Goal: Transaction & Acquisition: Purchase product/service

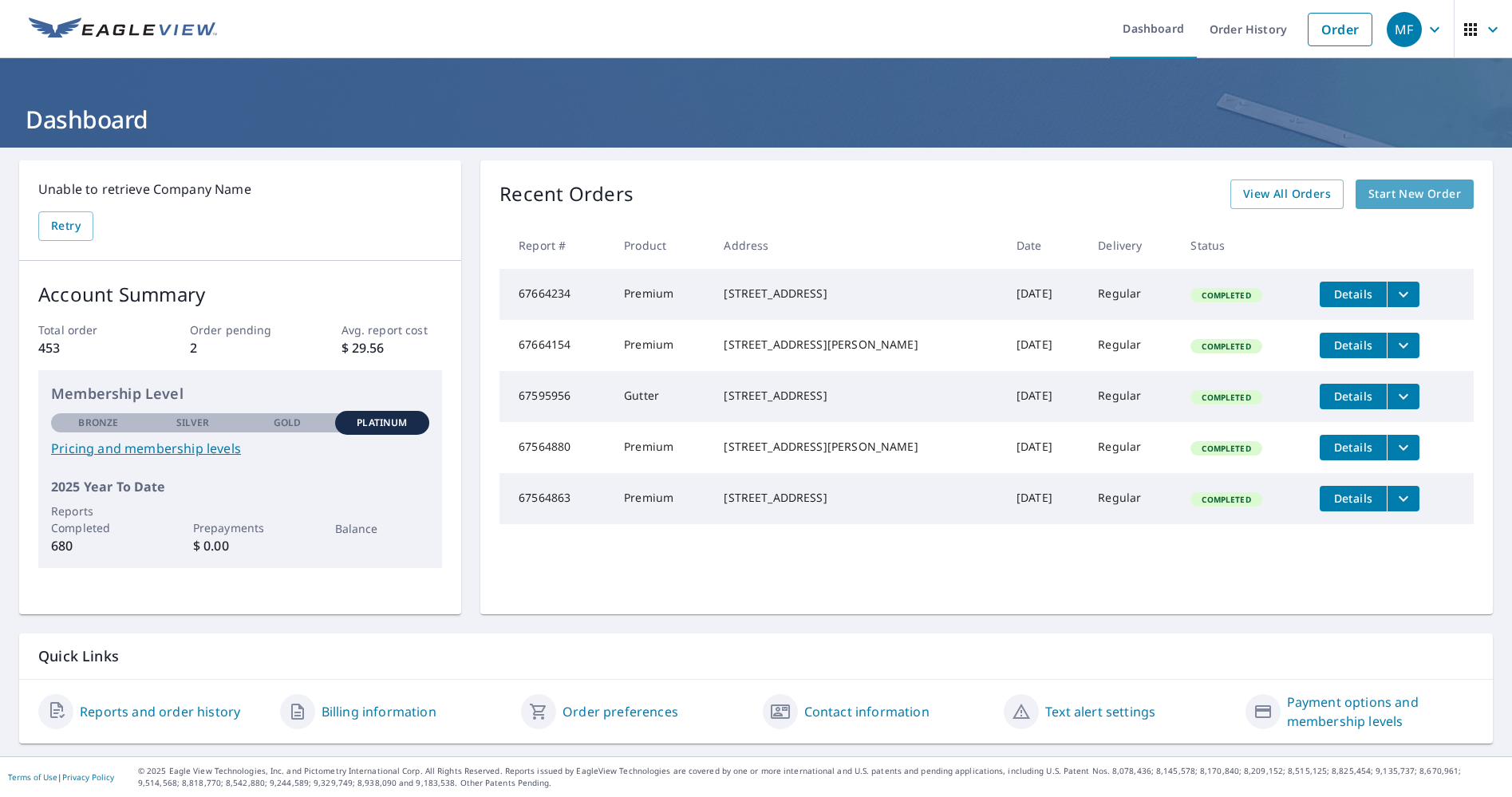
click at [1381, 204] on link "Start New Order" at bounding box center [1415, 194] width 118 height 30
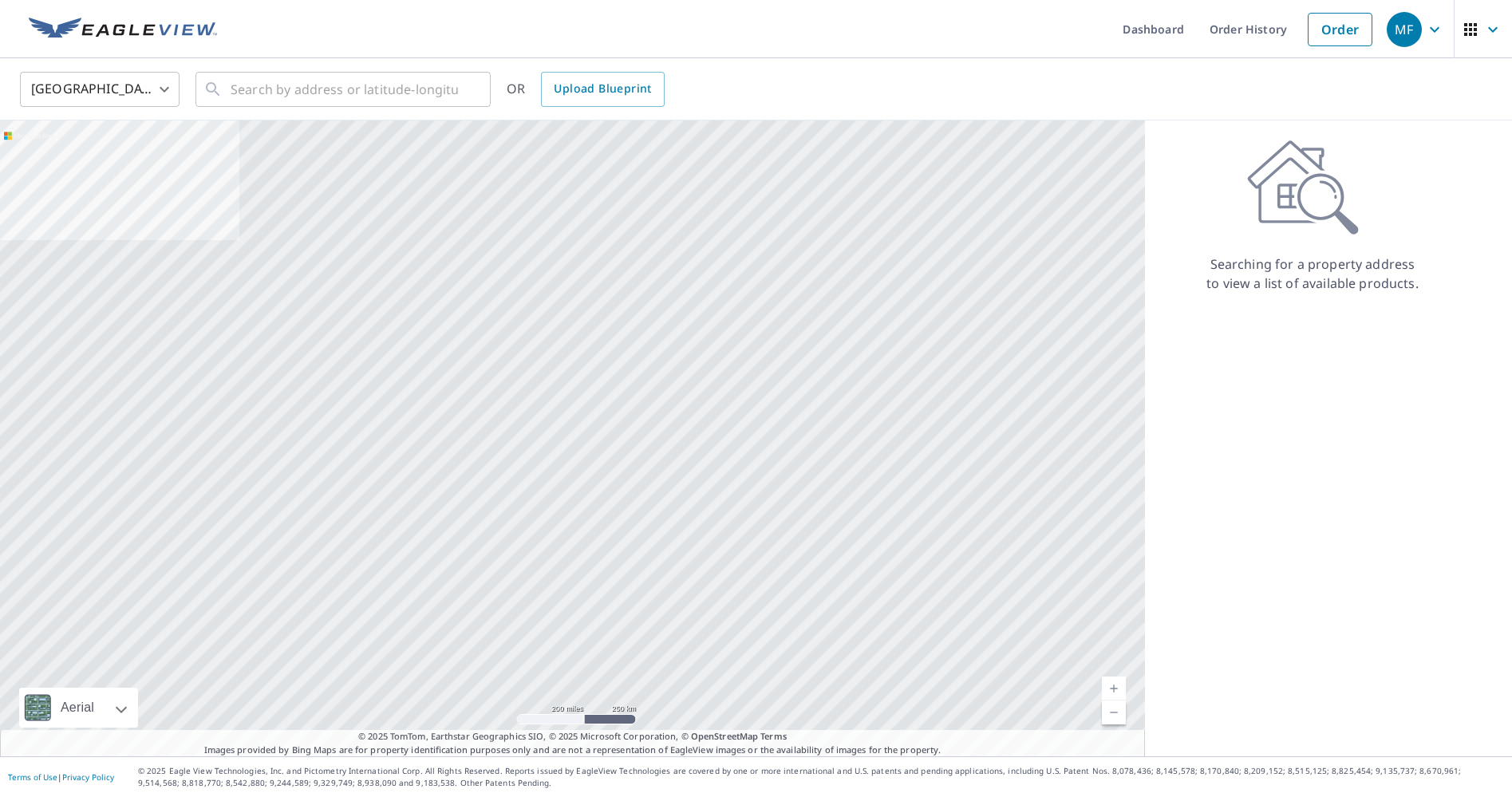
click at [112, 88] on body "MF MF Dashboard Order History Order MF United States US ​ ​ OR Upload Blueprint…" at bounding box center [756, 398] width 1512 height 797
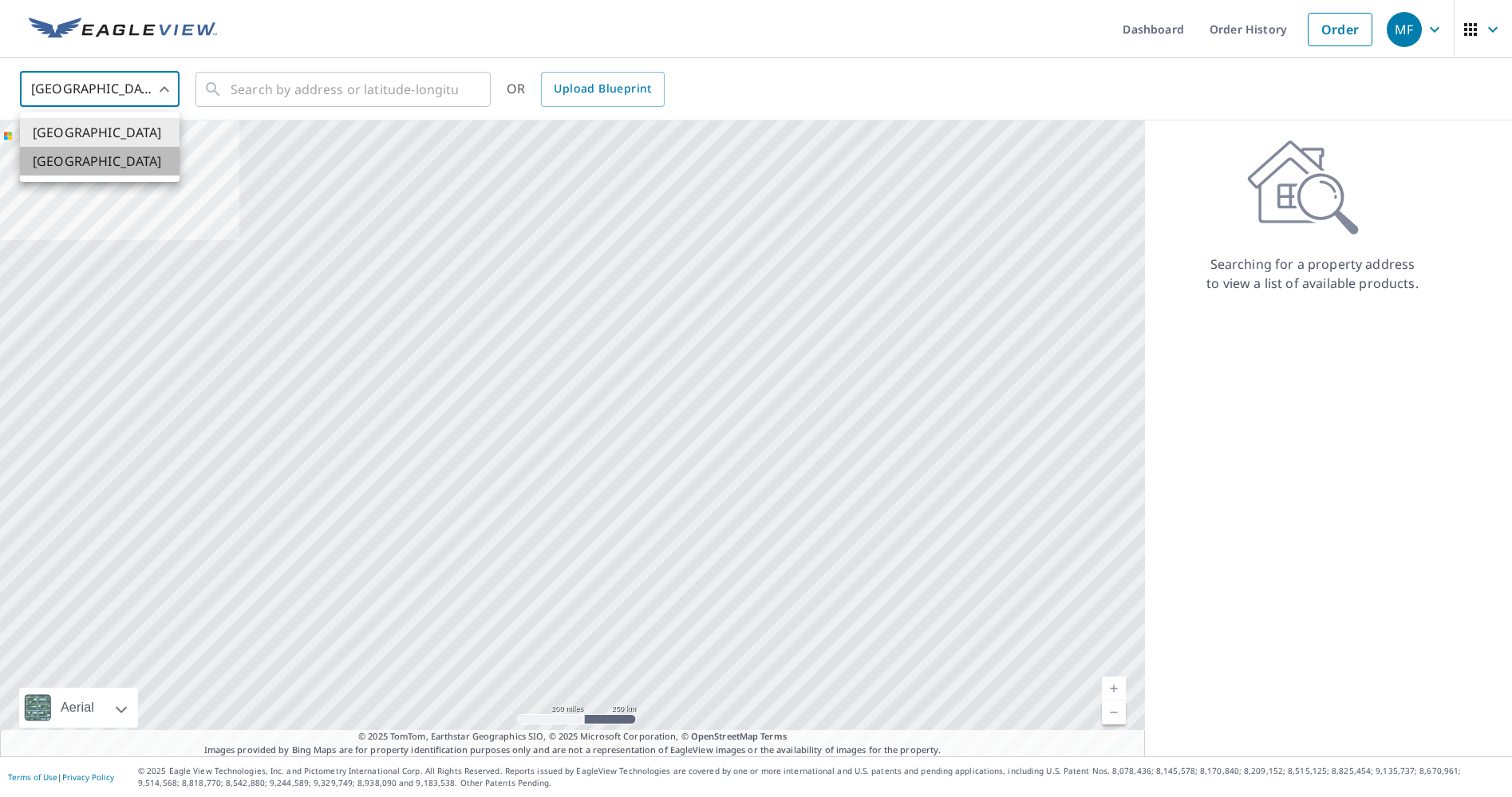
drag, startPoint x: 114, startPoint y: 154, endPoint x: 206, endPoint y: 128, distance: 95.6
click at [113, 154] on li "[GEOGRAPHIC_DATA]" at bounding box center [100, 161] width 160 height 29
type input "CA"
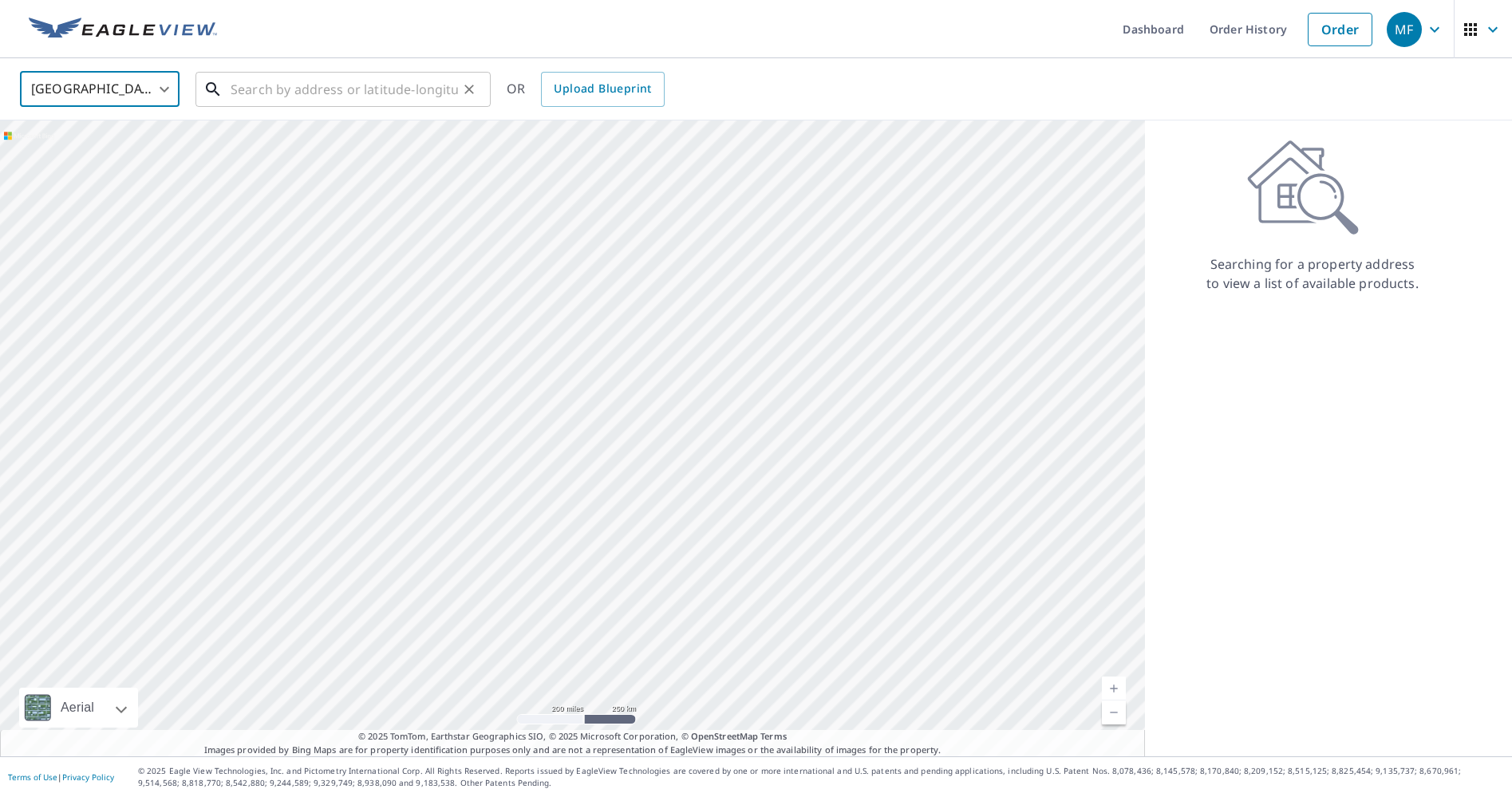
click at [287, 93] on input "text" at bounding box center [344, 89] width 227 height 45
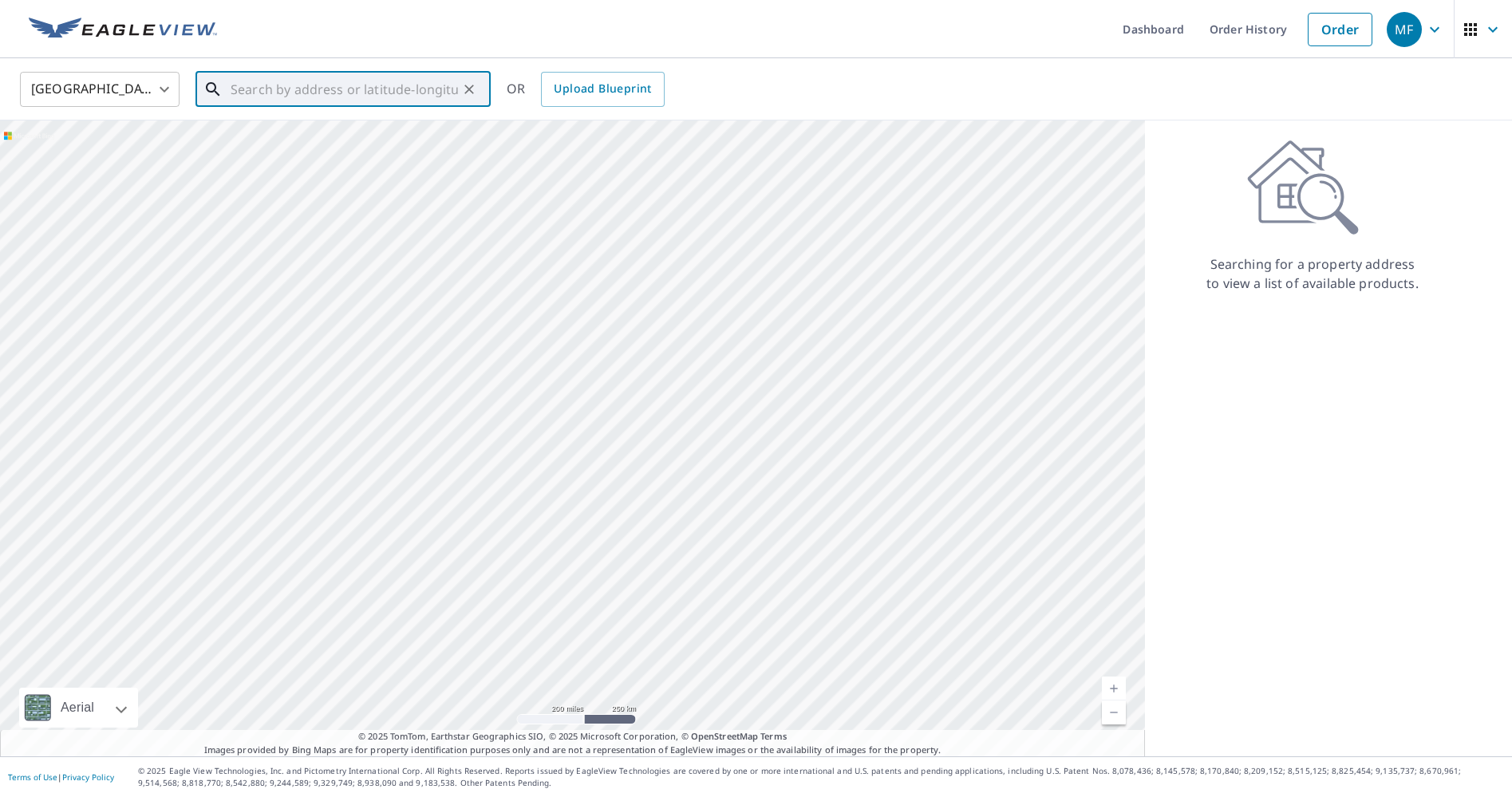
paste input "240 Emerson Ave Toronto, ON M6H 3T6"
click at [316, 139] on span "240 EMERSON AVE TORONTO ON M6H3T6" at bounding box center [352, 135] width 251 height 19
type input "240 EMERSON AVE TORONTO ON M6H3T6"
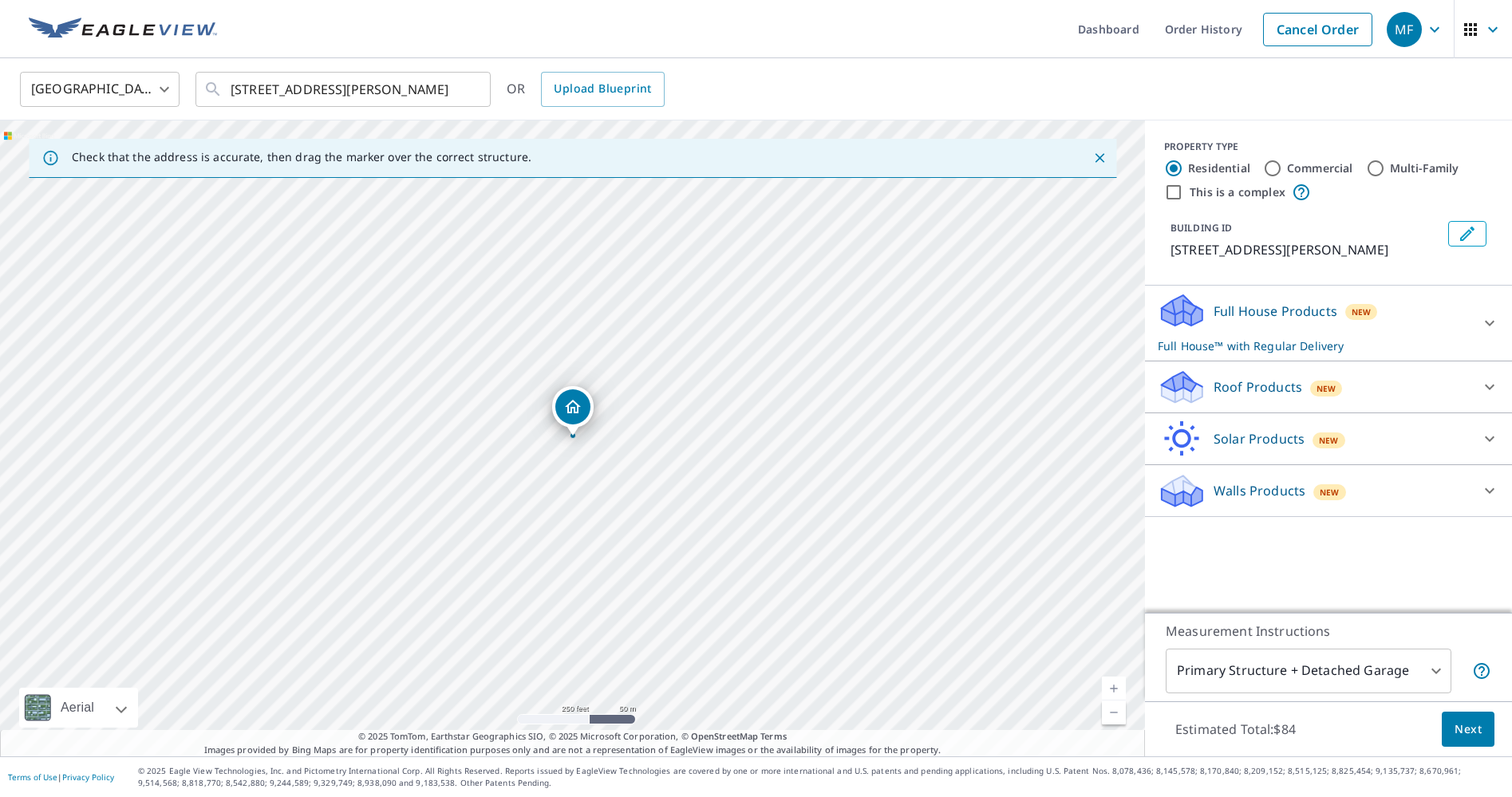
click at [1424, 381] on div "Roof Products New" at bounding box center [1314, 387] width 313 height 37
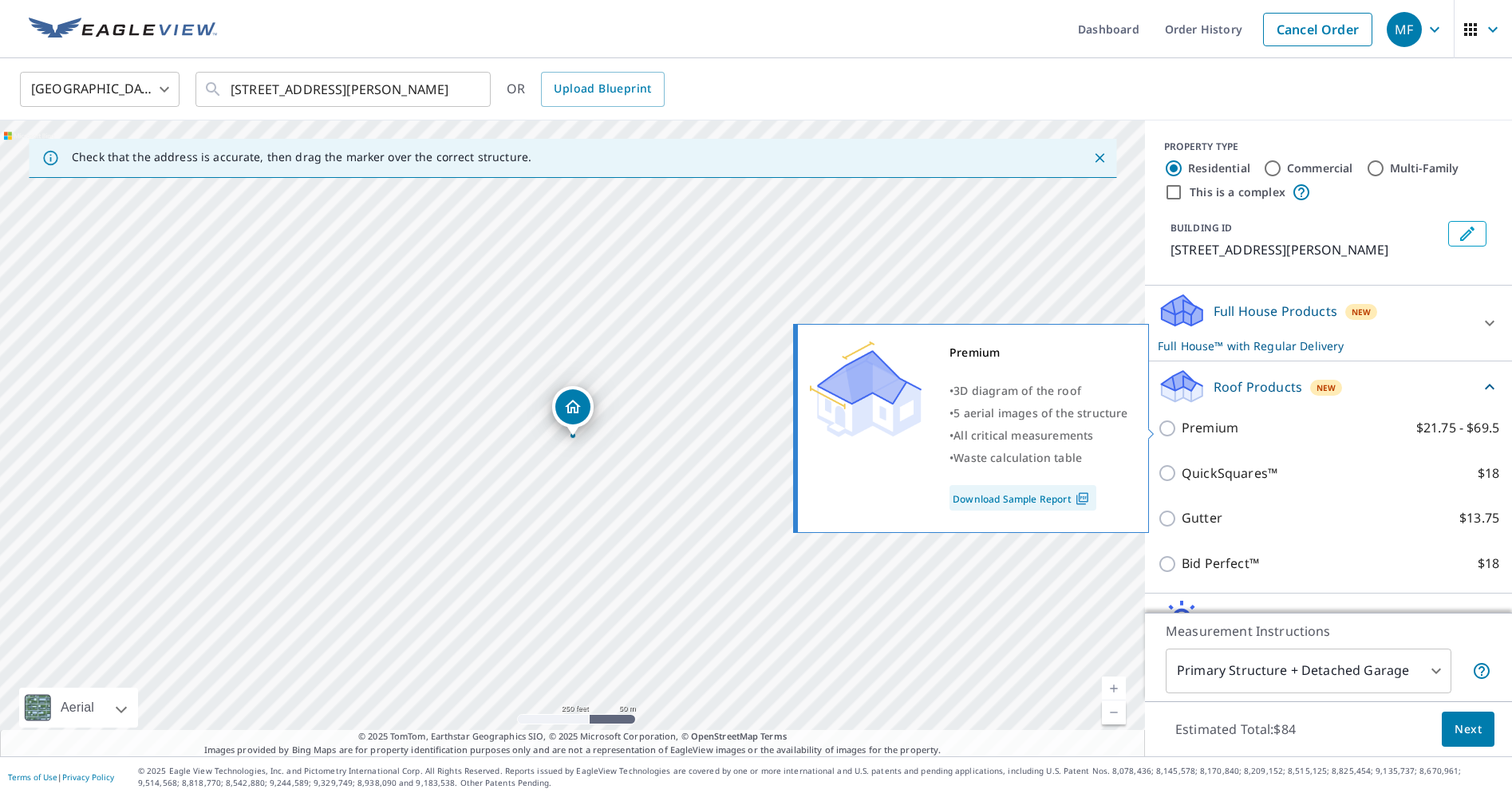
click at [1192, 425] on p "Premium" at bounding box center [1209, 429] width 57 height 20
click at [1182, 425] on input "Premium $21.75 - $69.5" at bounding box center [1170, 429] width 24 height 19
checkbox input "true"
checkbox input "false"
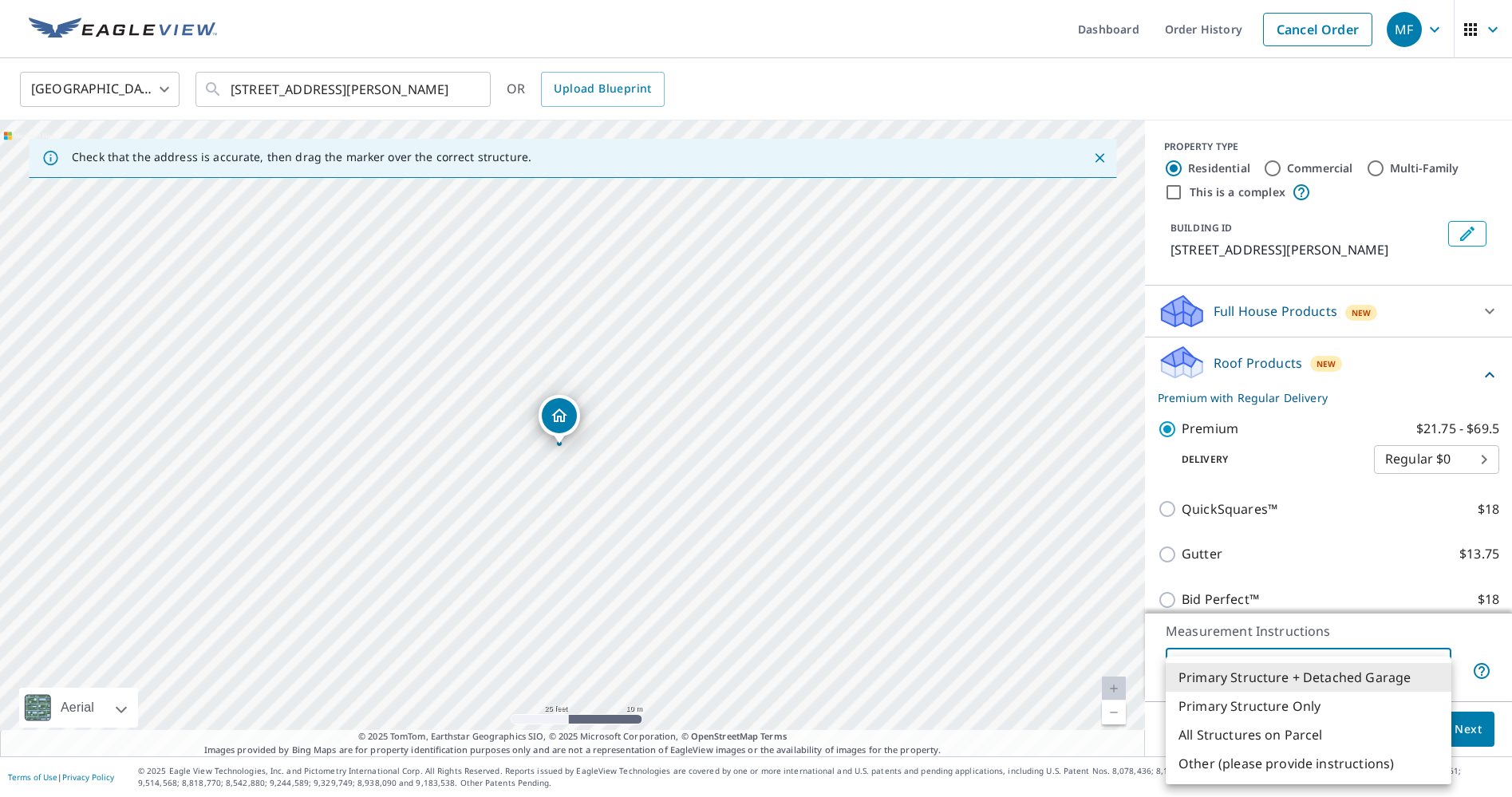
click at [1356, 664] on body "MF MF Dashboard Order History Cancel Order MF Canada CA ​ 240 EMERSON AVE TORON…" at bounding box center [756, 398] width 1512 height 797
click at [1351, 707] on li "Primary Structure Only" at bounding box center [1309, 707] width 286 height 29
type input "2"
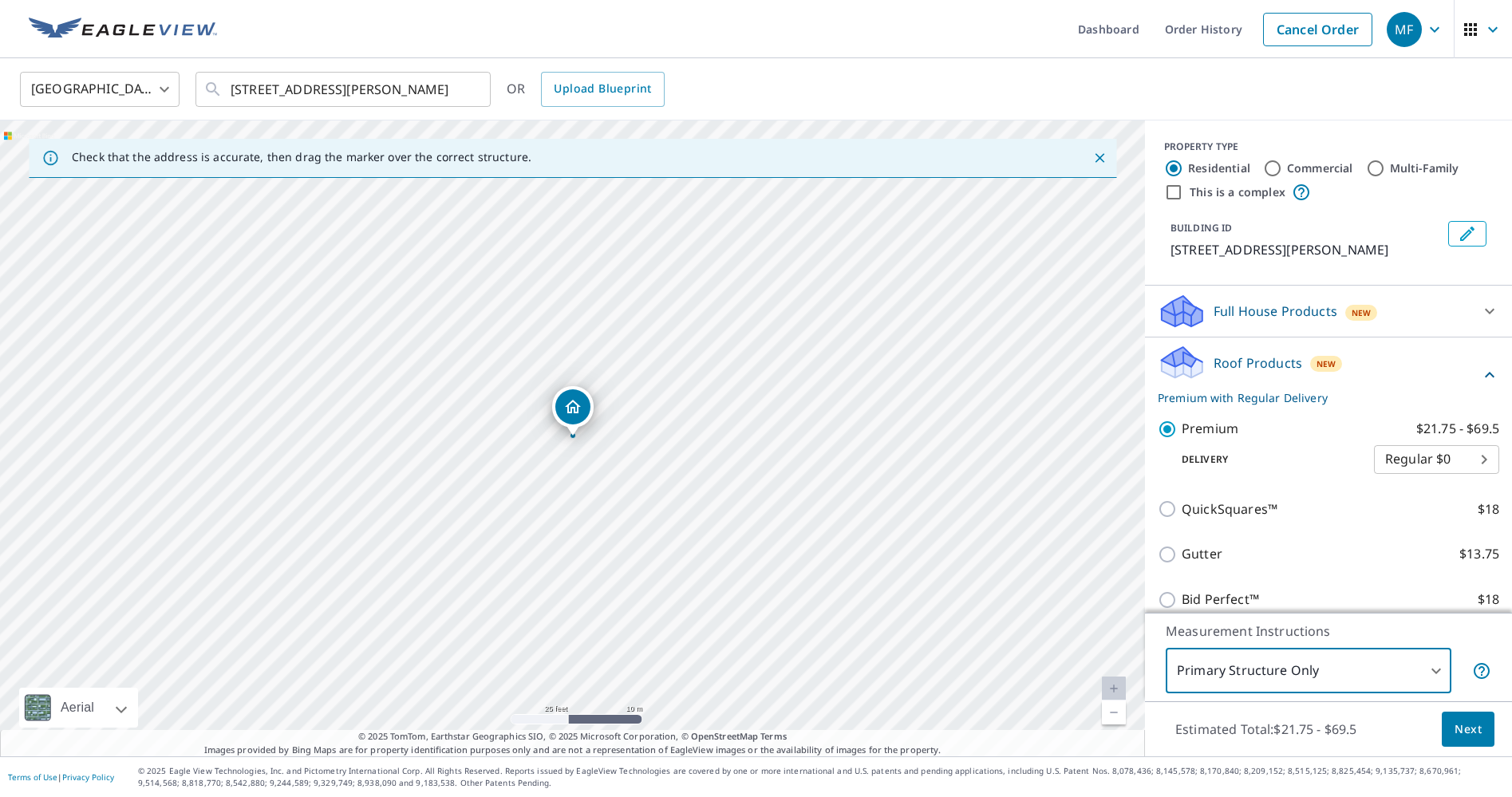
click at [1482, 729] on button "Next" at bounding box center [1468, 729] width 52 height 35
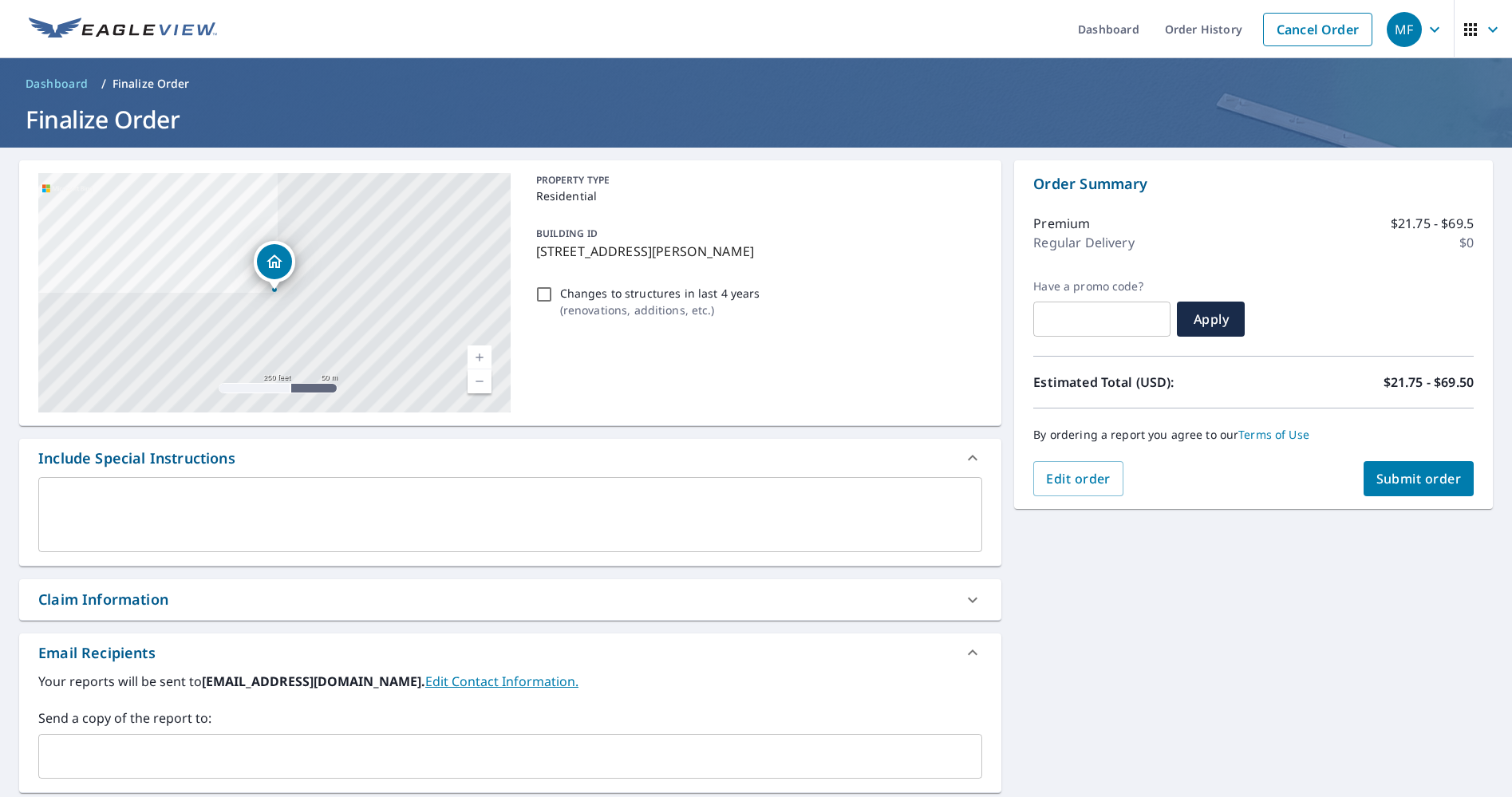
click at [1411, 489] on button "Submit order" at bounding box center [1419, 479] width 111 height 35
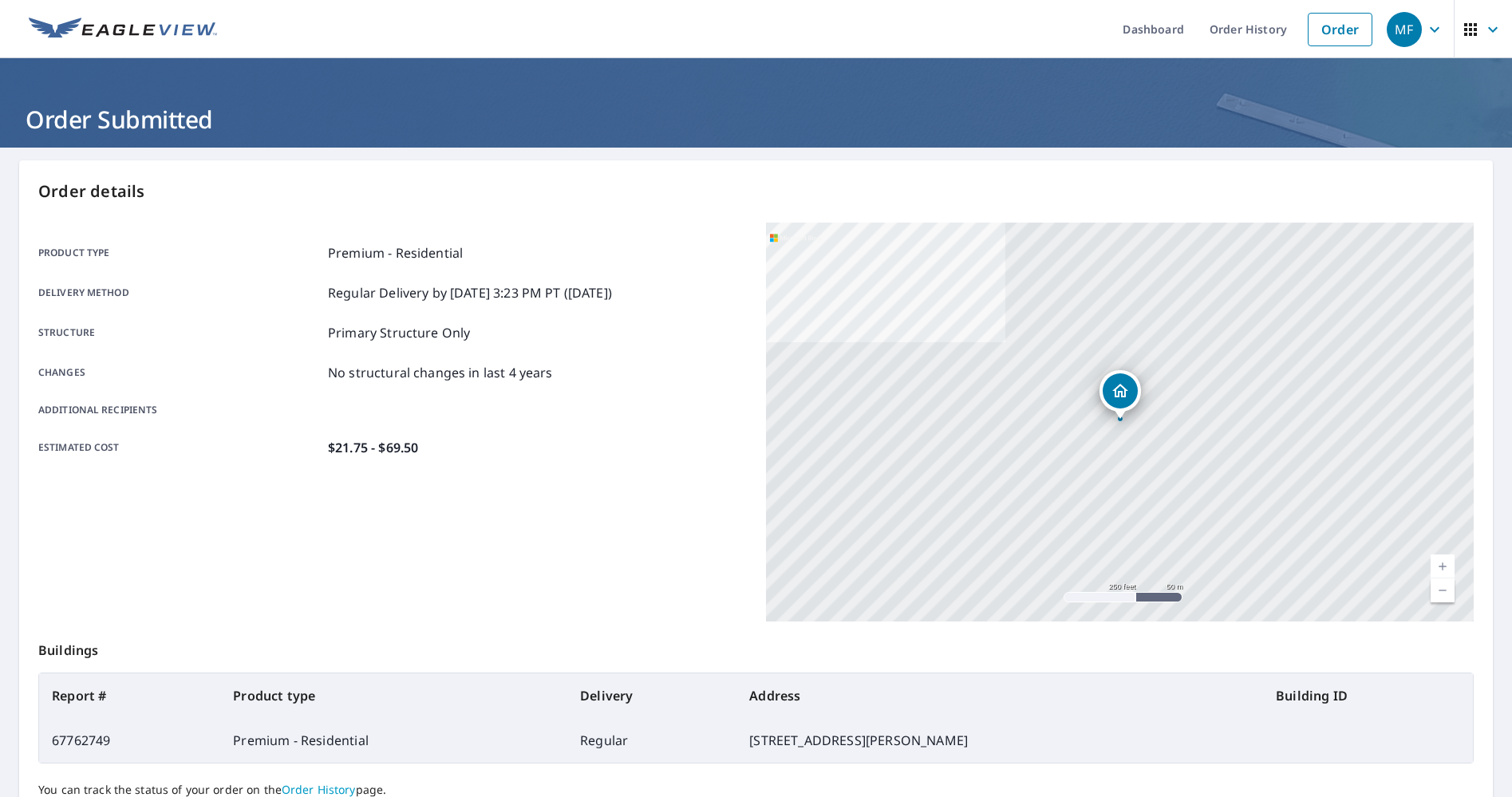
scroll to position [141, 0]
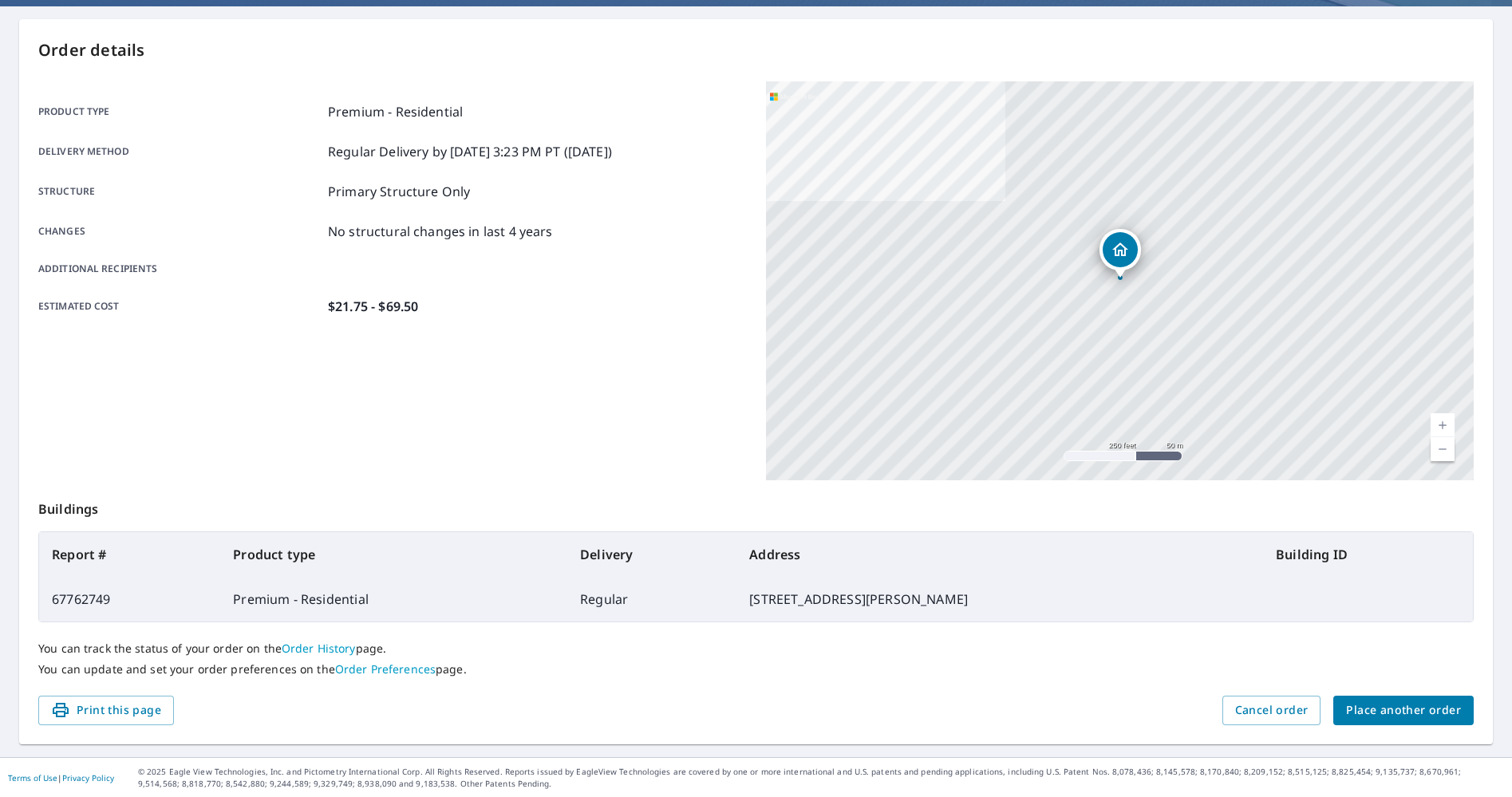
click at [1398, 705] on span "Place another order" at bounding box center [1404, 711] width 115 height 20
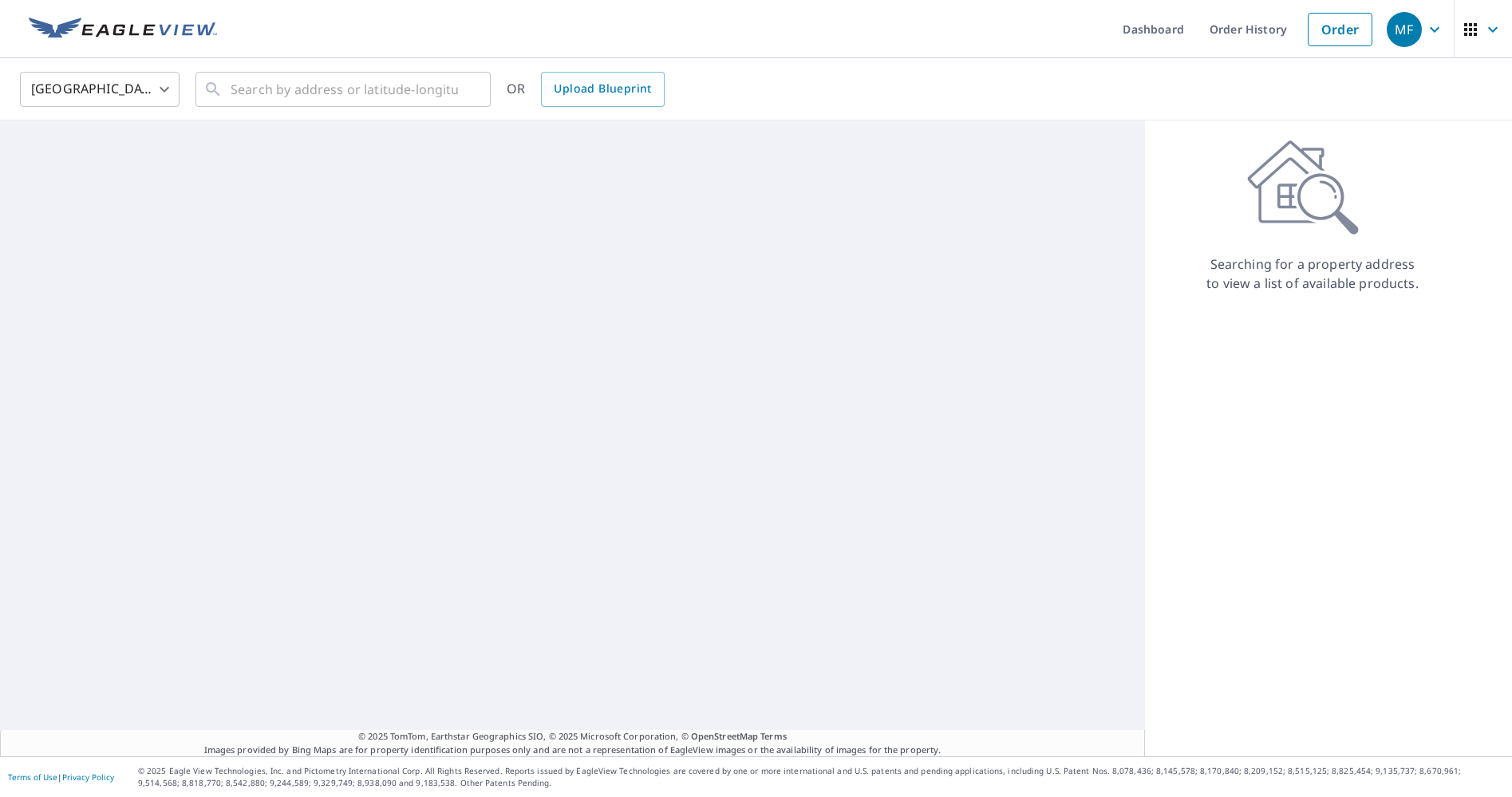
click at [92, 81] on body "MF MF Dashboard Order History Order MF United States US ​ ​ OR Upload Blueprint…" at bounding box center [756, 398] width 1512 height 797
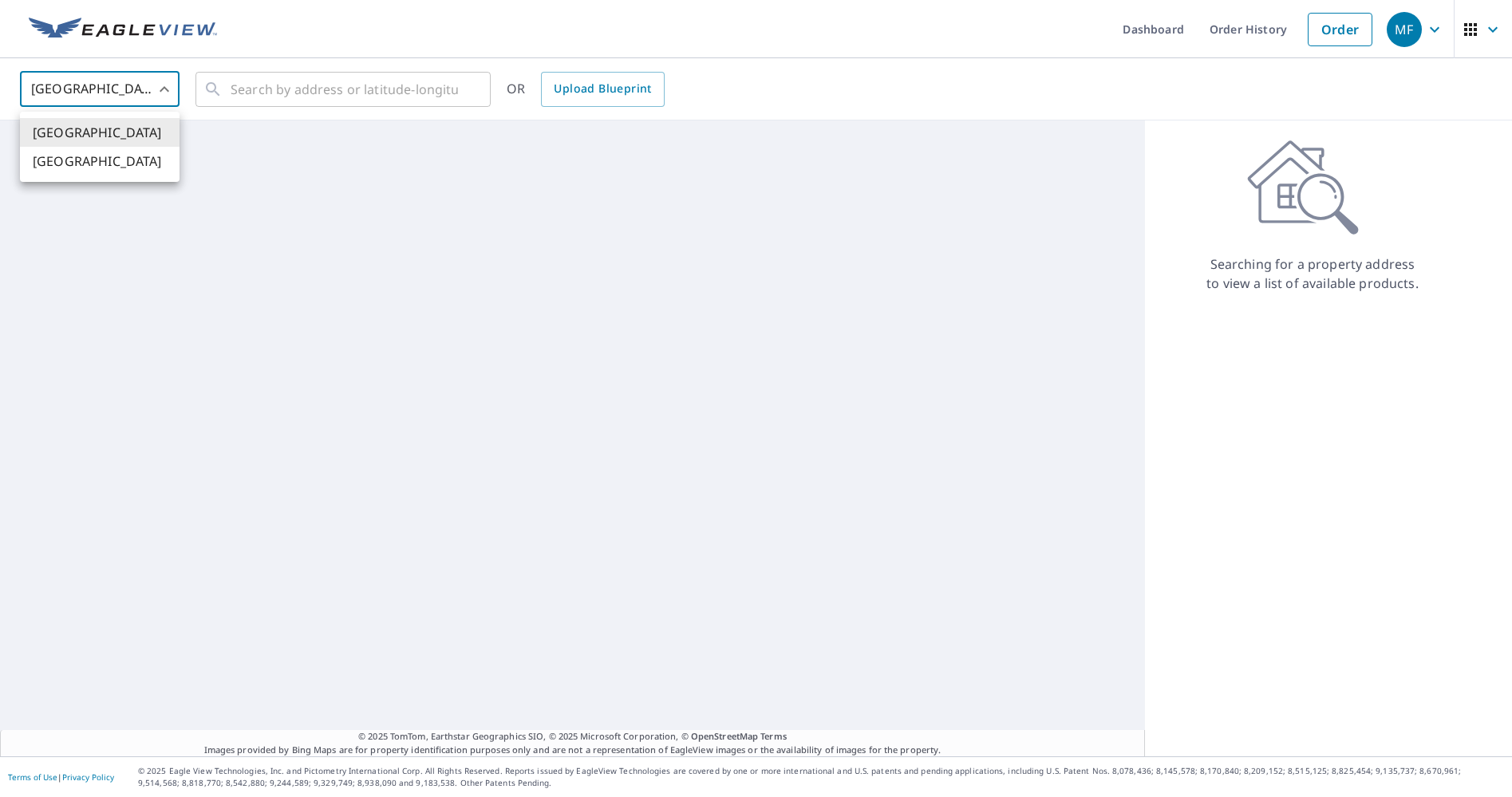
click at [88, 165] on li "[GEOGRAPHIC_DATA]" at bounding box center [100, 161] width 160 height 29
type input "CA"
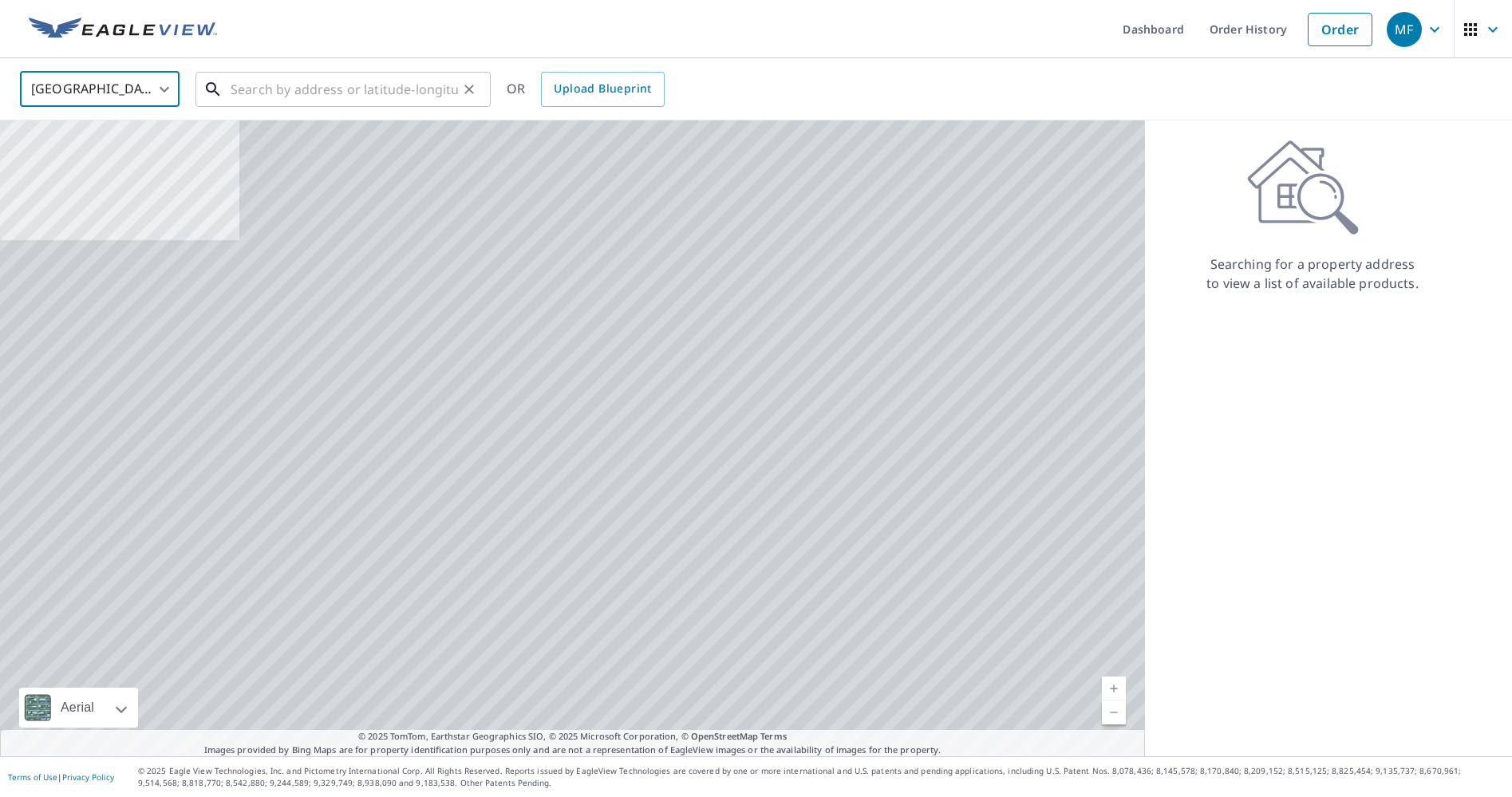
click at [293, 84] on input "text" at bounding box center [344, 89] width 227 height 45
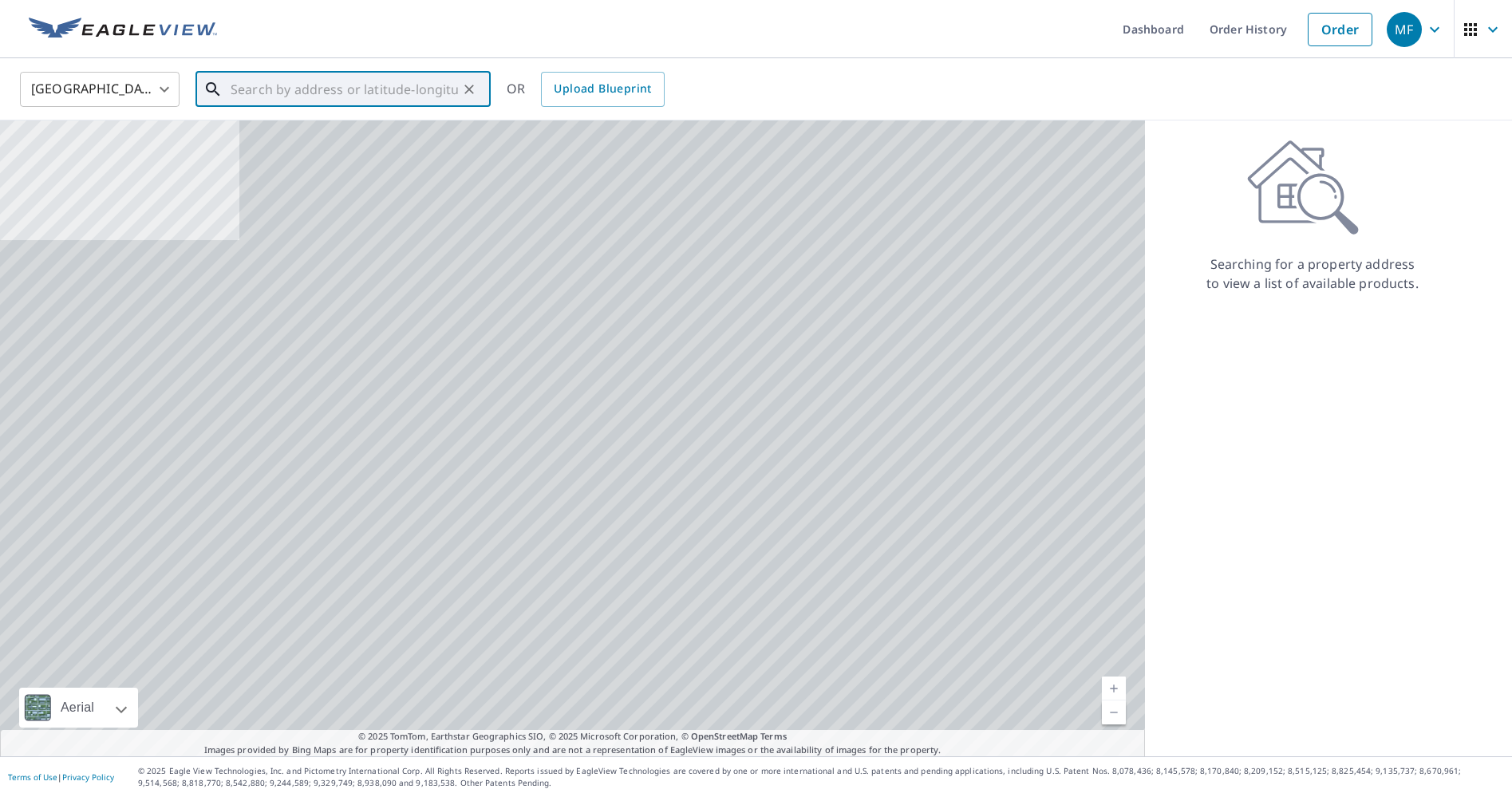
paste input "55 Bernard Ave, Toronto, ON M5R 1R4"
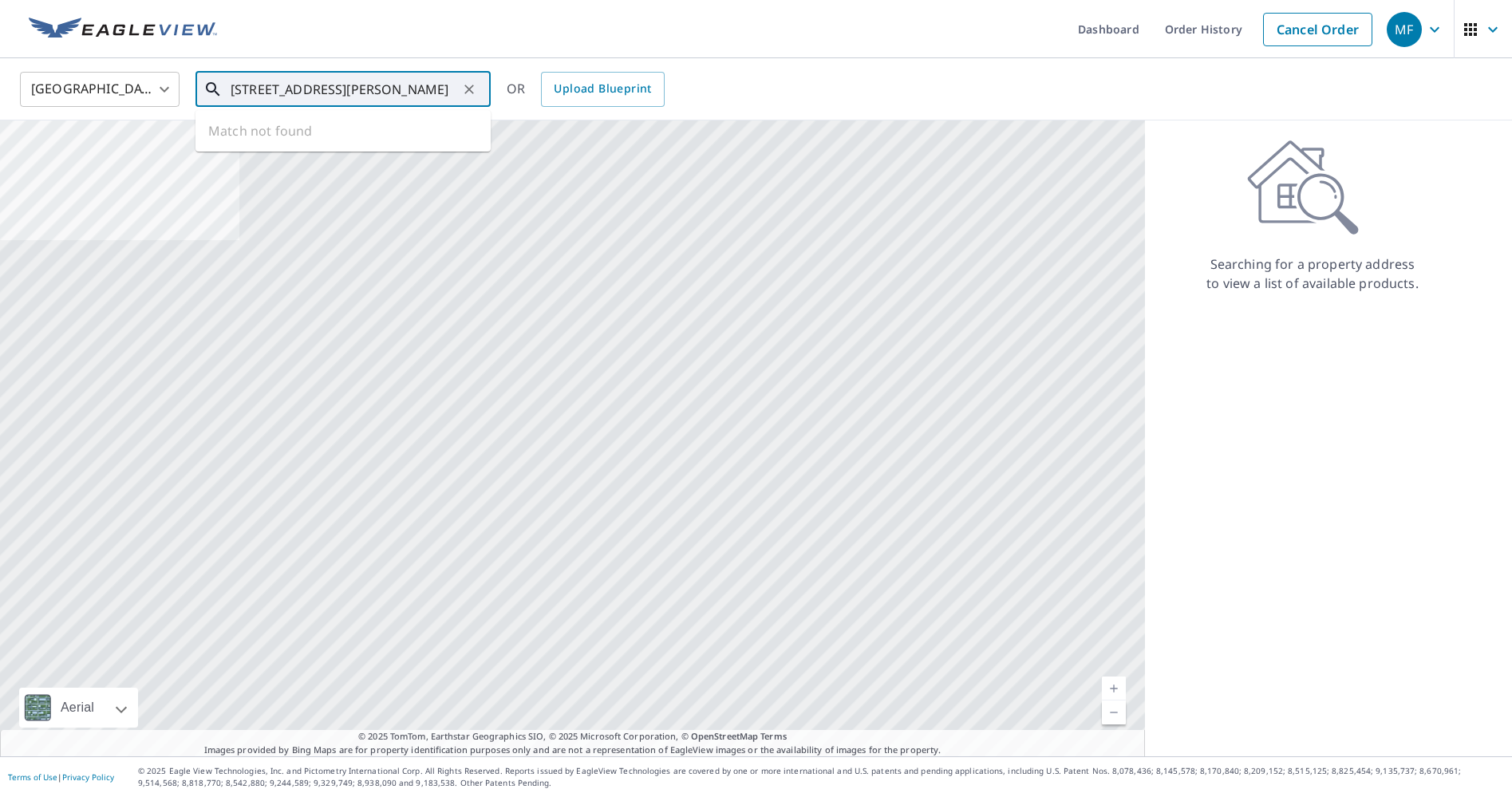
scroll to position [0, 4]
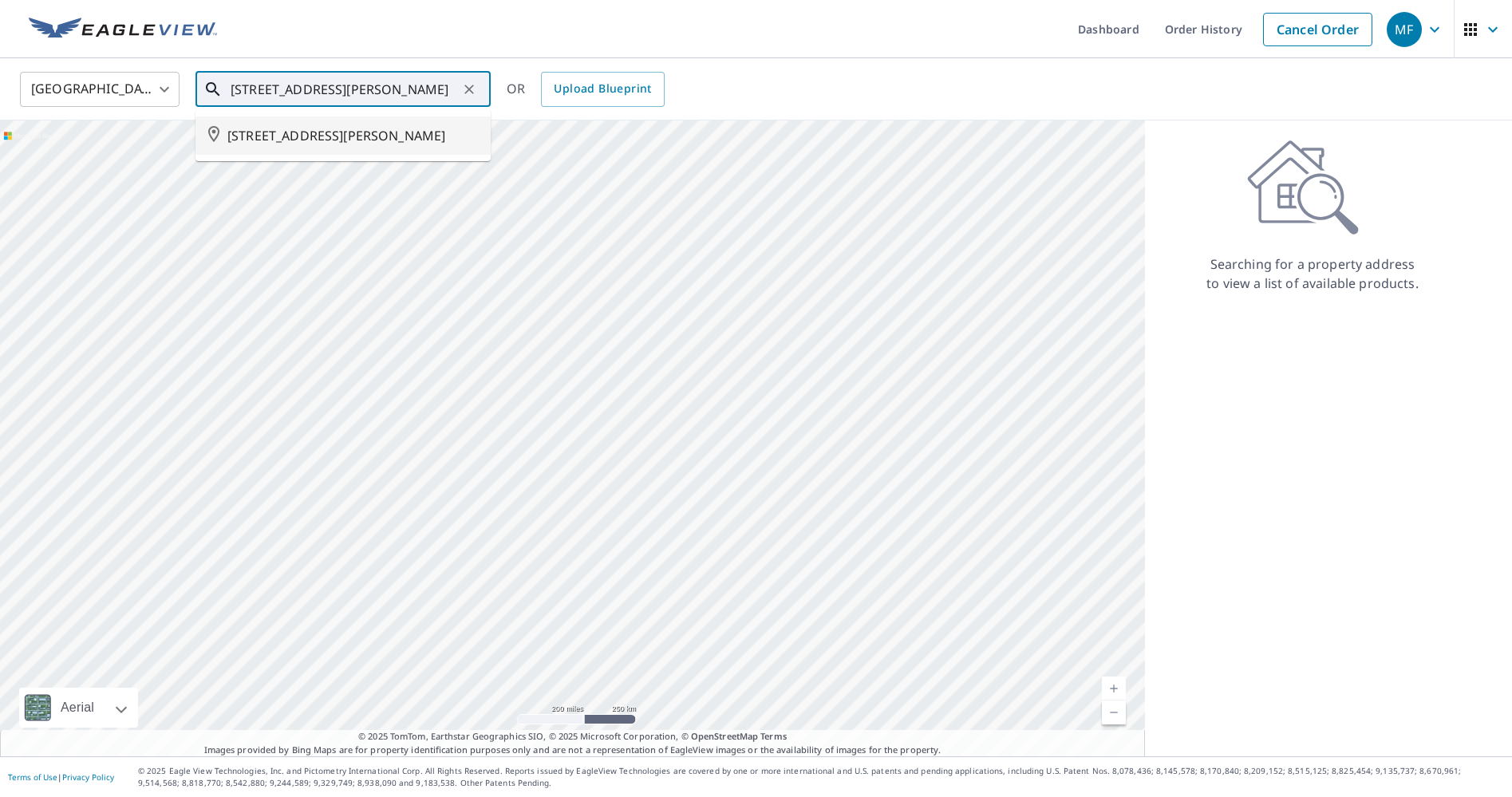
click at [303, 135] on span "55 BERNARD AVE TORONTO ON M5R1R4" at bounding box center [352, 135] width 251 height 19
type input "55 BERNARD AVE TORONTO ON M5R1R4"
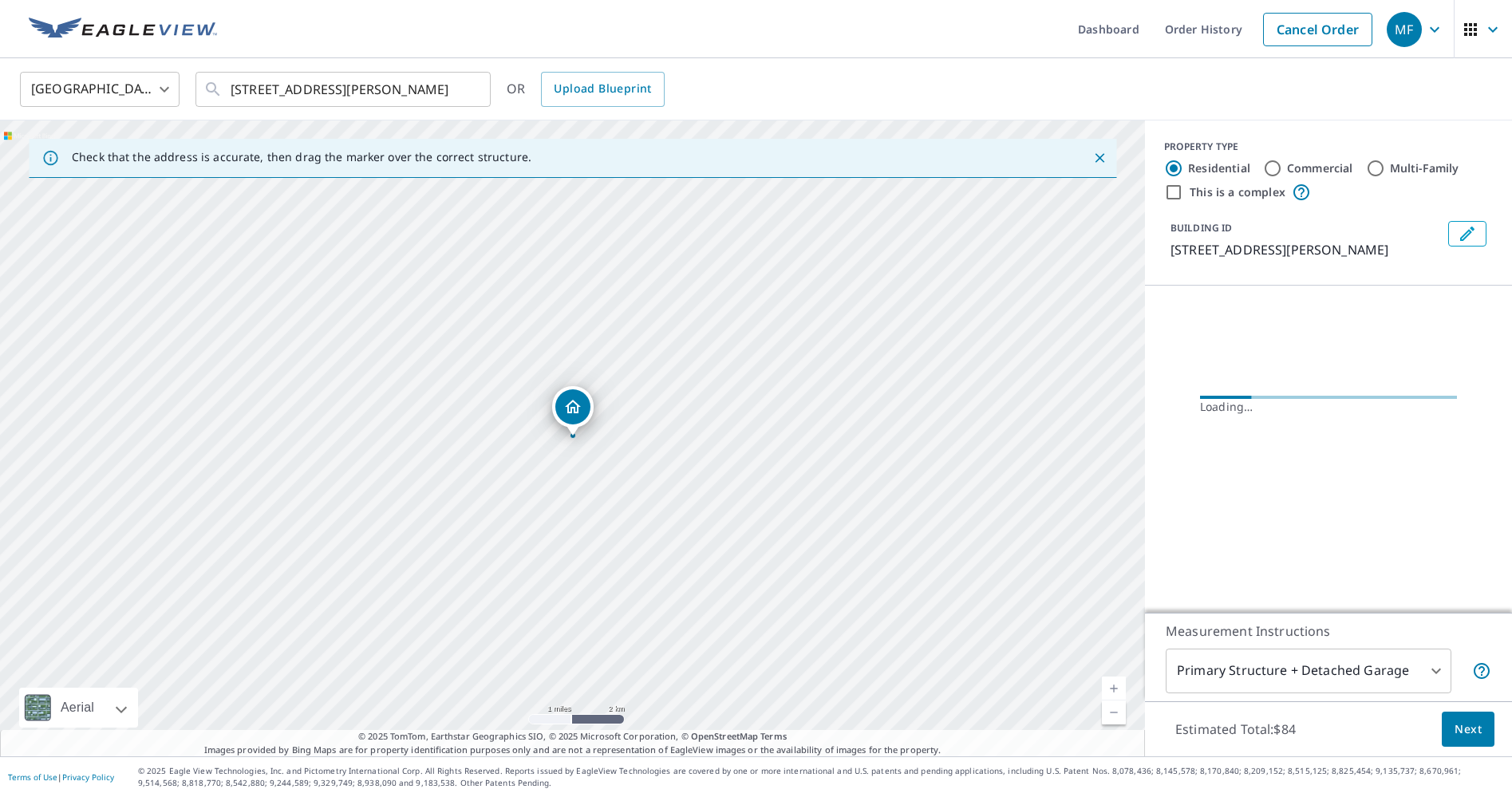
scroll to position [0, 0]
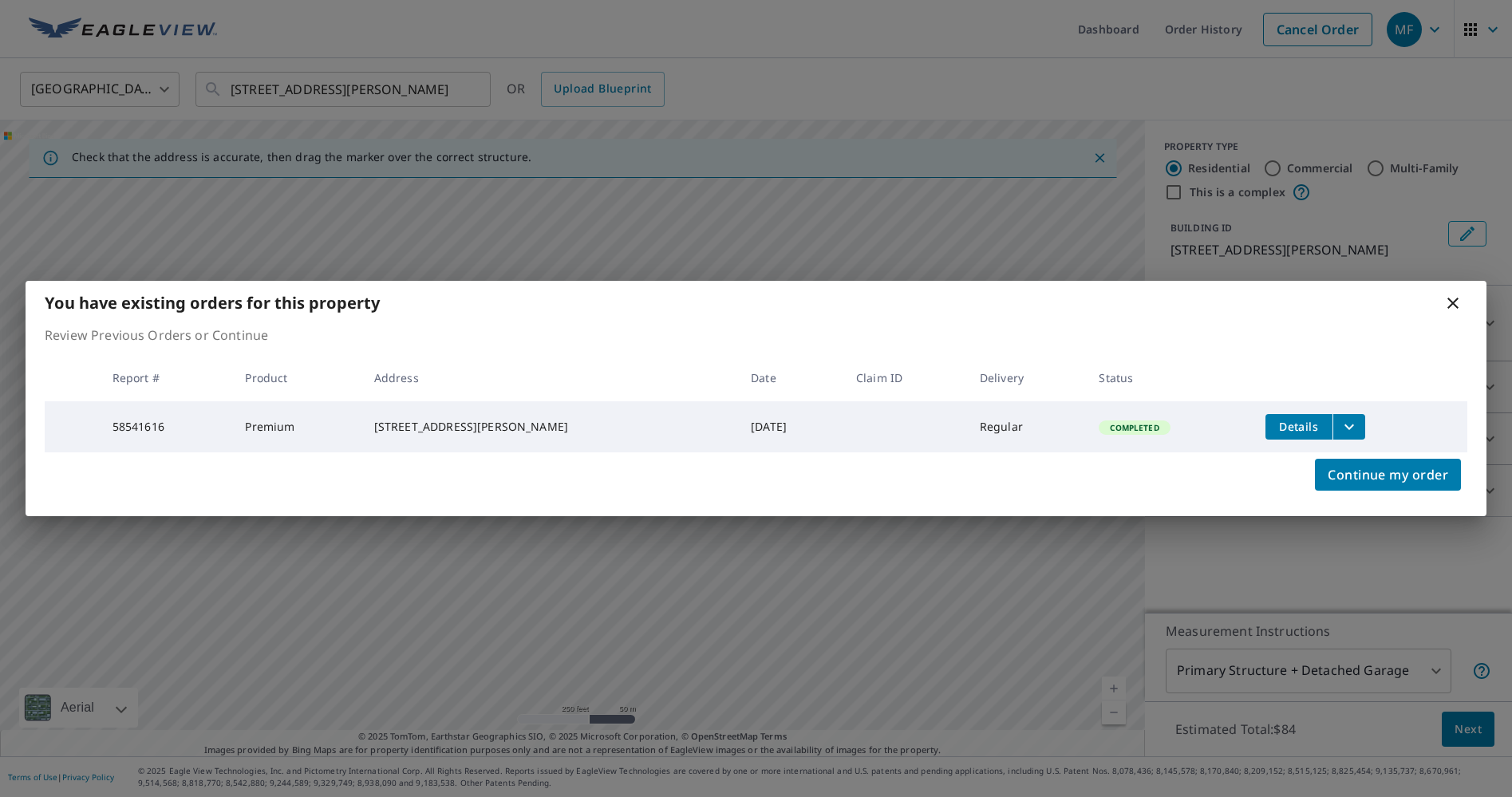
click at [1357, 680] on div "You have existing orders for this property Review Previous Orders or Continue R…" at bounding box center [756, 398] width 1512 height 797
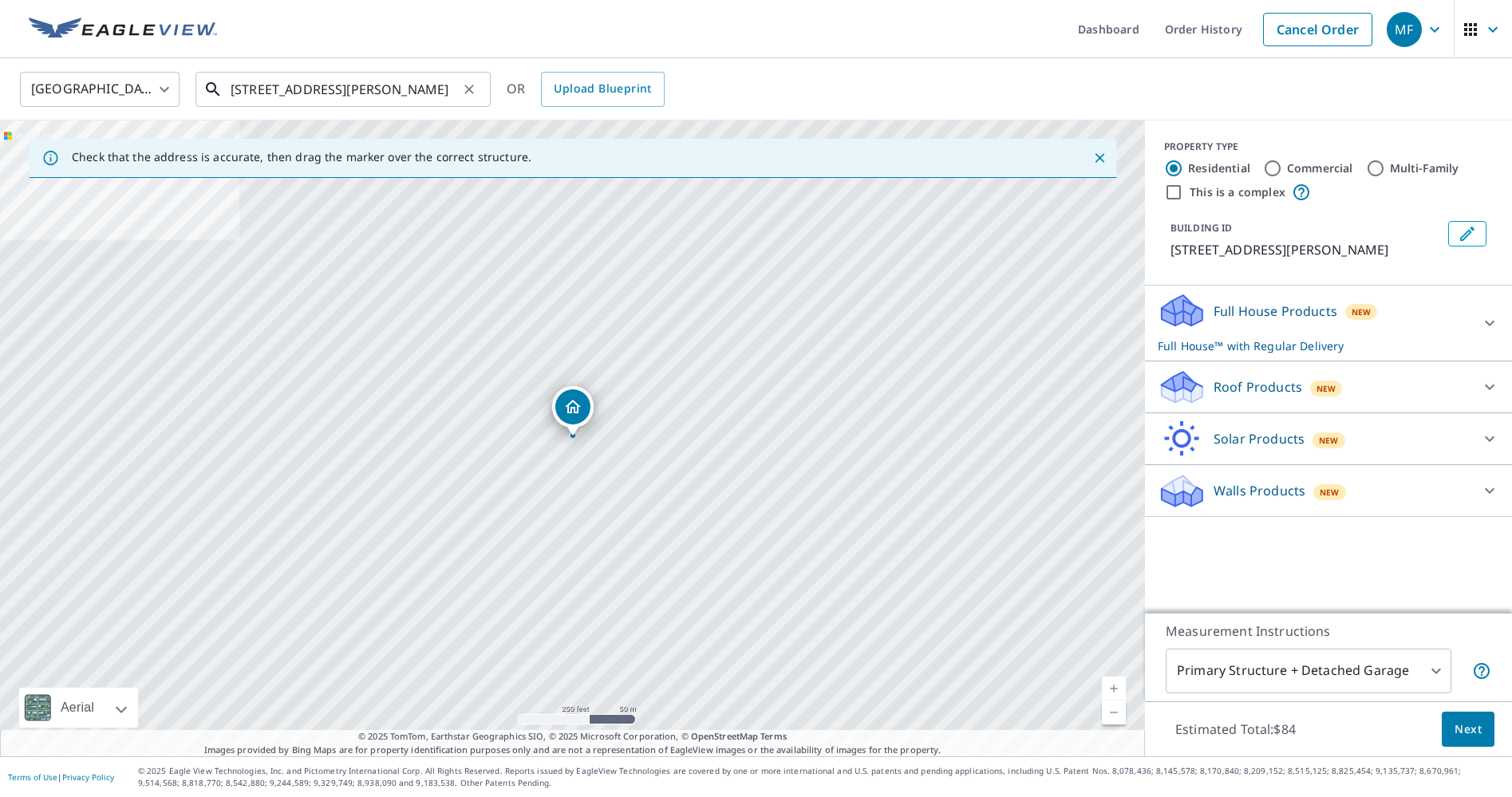
click at [371, 93] on input "55 BERNARD AVE TORONTO ON M5R1R4" at bounding box center [344, 89] width 227 height 45
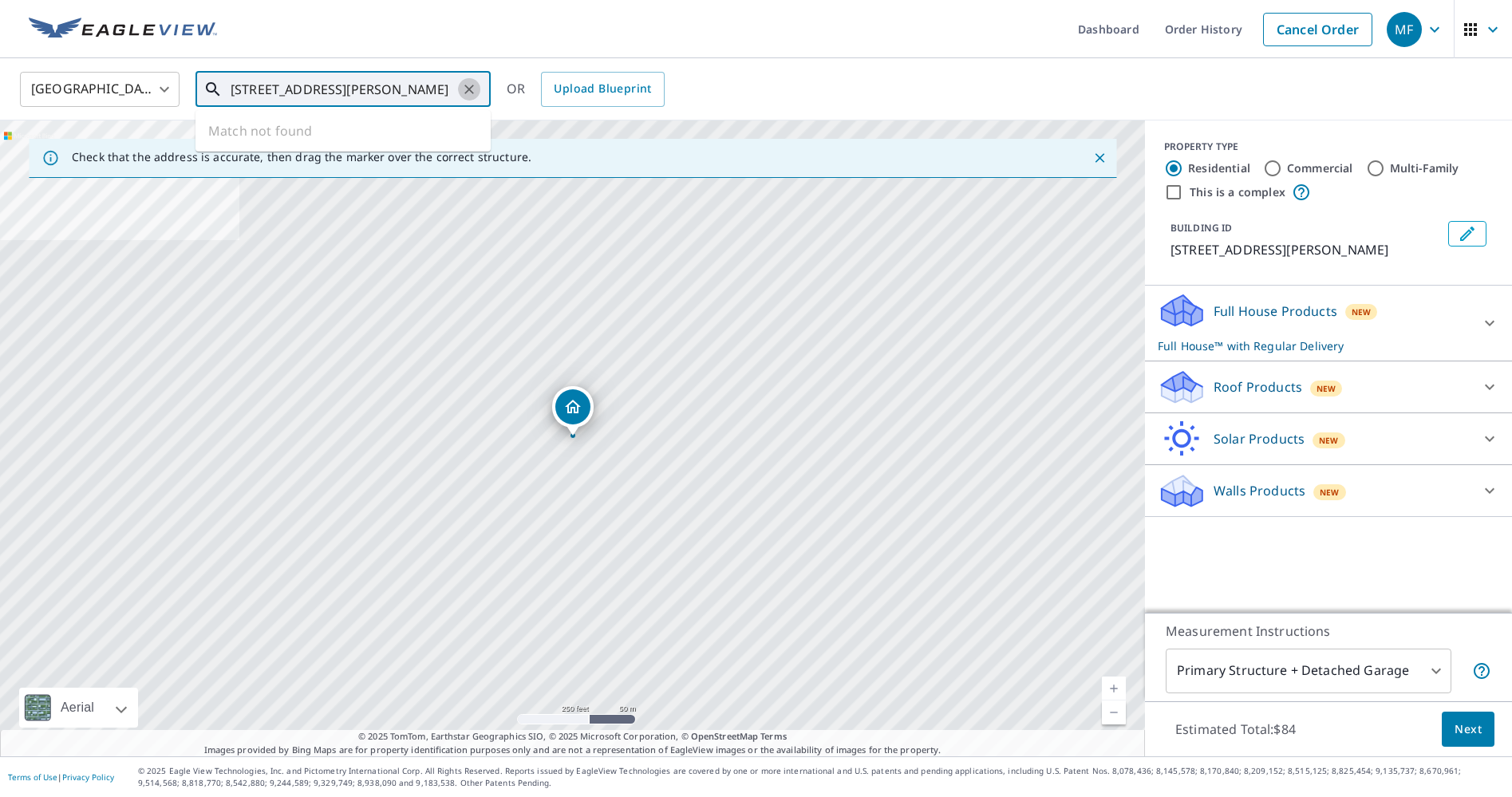
click at [478, 86] on button "Clear" at bounding box center [469, 90] width 22 height 22
paste input "55 Bernard Ave, Toronto, ON M5R 1R4"
click at [295, 127] on span "55 BERNARD AVE TORONTO ON M5R1R4" at bounding box center [352, 135] width 251 height 19
type input "55 BERNARD AVE TORONTO ON M5R1R4"
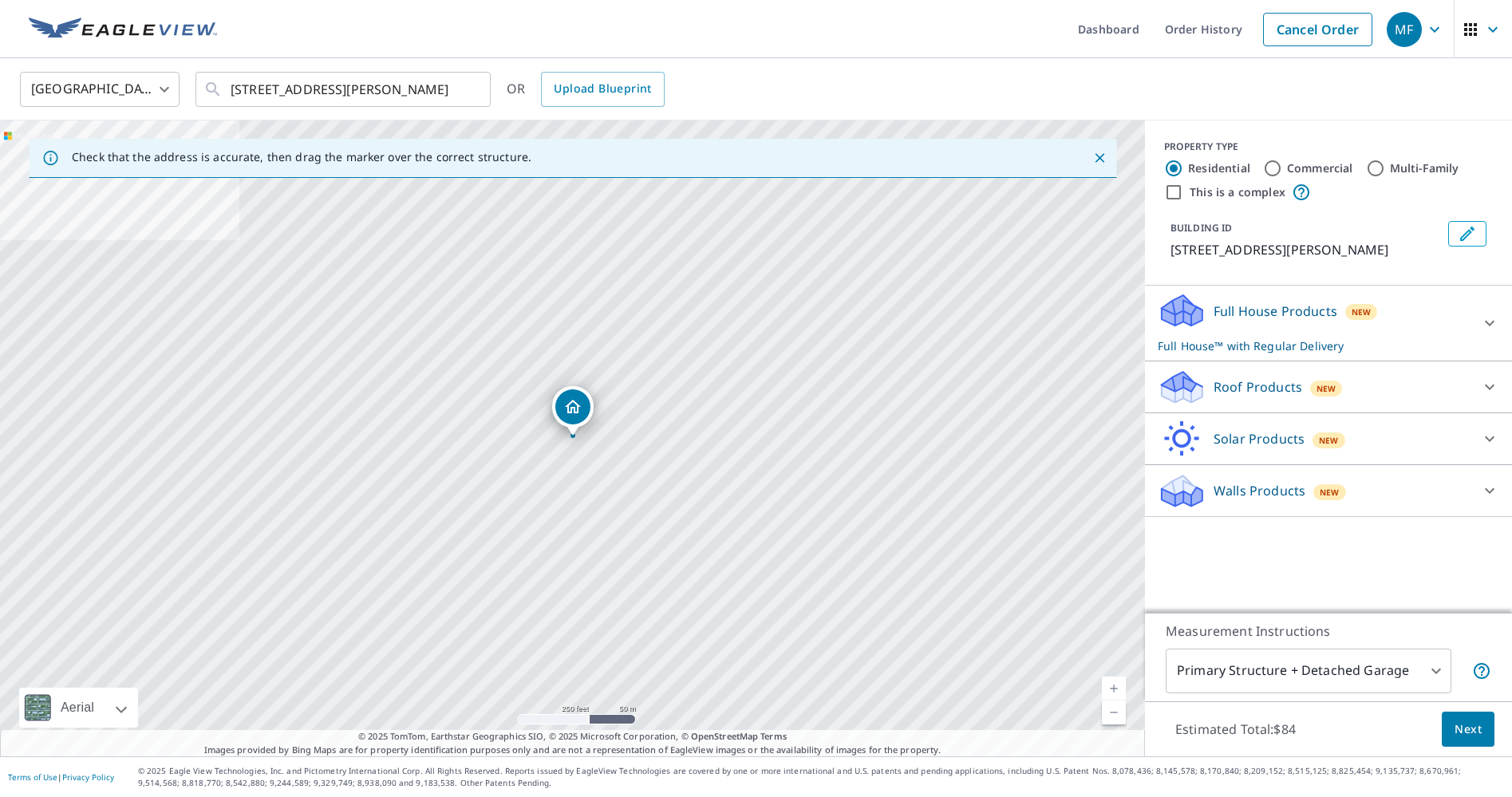
scroll to position [0, 0]
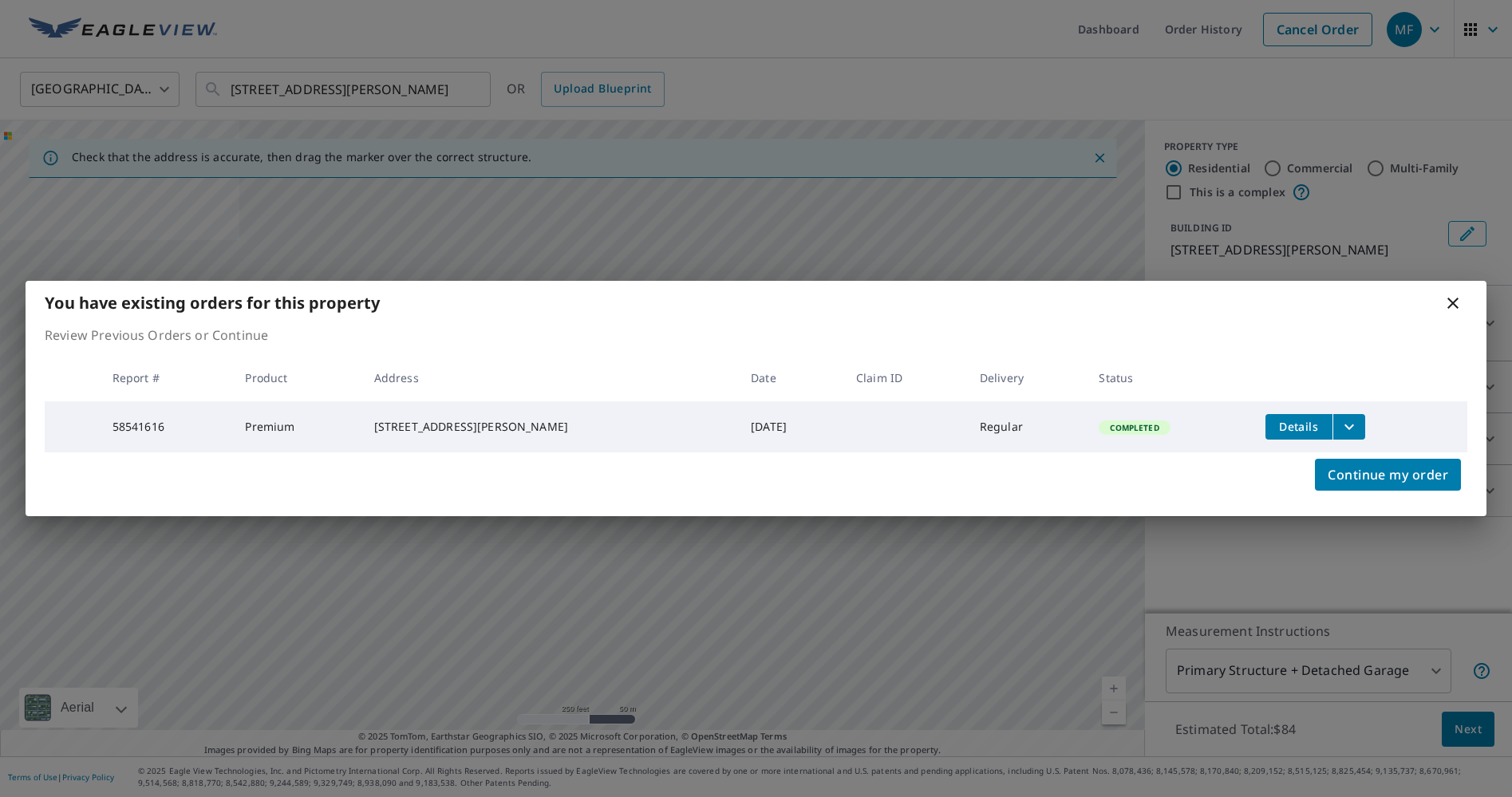
click at [1452, 298] on icon at bounding box center [1453, 303] width 11 height 11
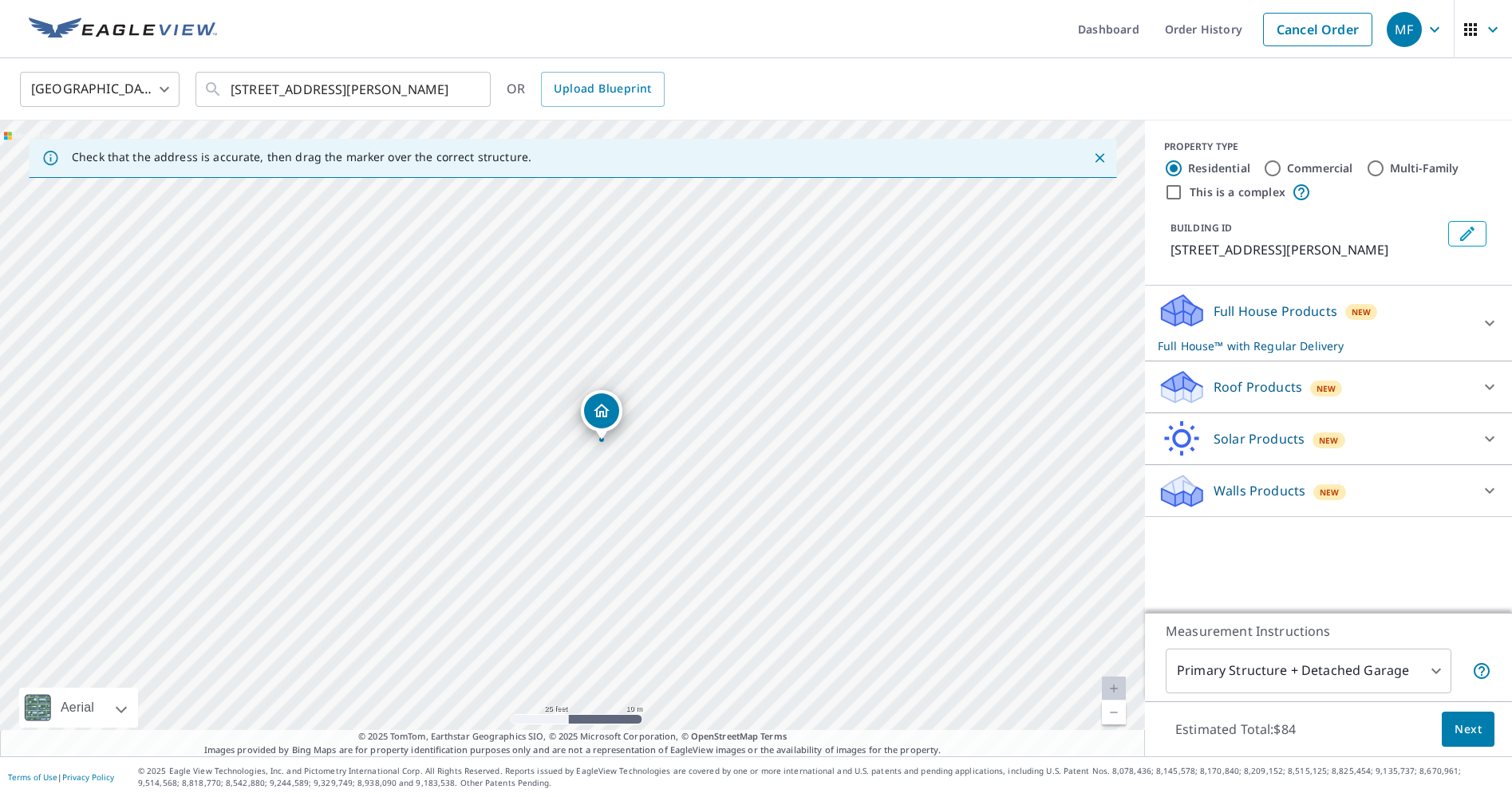
drag, startPoint x: 755, startPoint y: 502, endPoint x: 1008, endPoint y: 522, distance: 253.8
click at [1008, 522] on div "55 BERNARD AVE TORONTO ON M5R1R4" at bounding box center [572, 439] width 1145 height 636
drag, startPoint x: 911, startPoint y: 543, endPoint x: 994, endPoint y: 482, distance: 103.0
click at [952, 440] on div "55 BERNARD AVE TORONTO ON M5R1R4" at bounding box center [572, 439] width 1145 height 636
click at [1258, 321] on div "Full House Products New Full House™ with Regular Delivery" at bounding box center [1314, 324] width 313 height 63
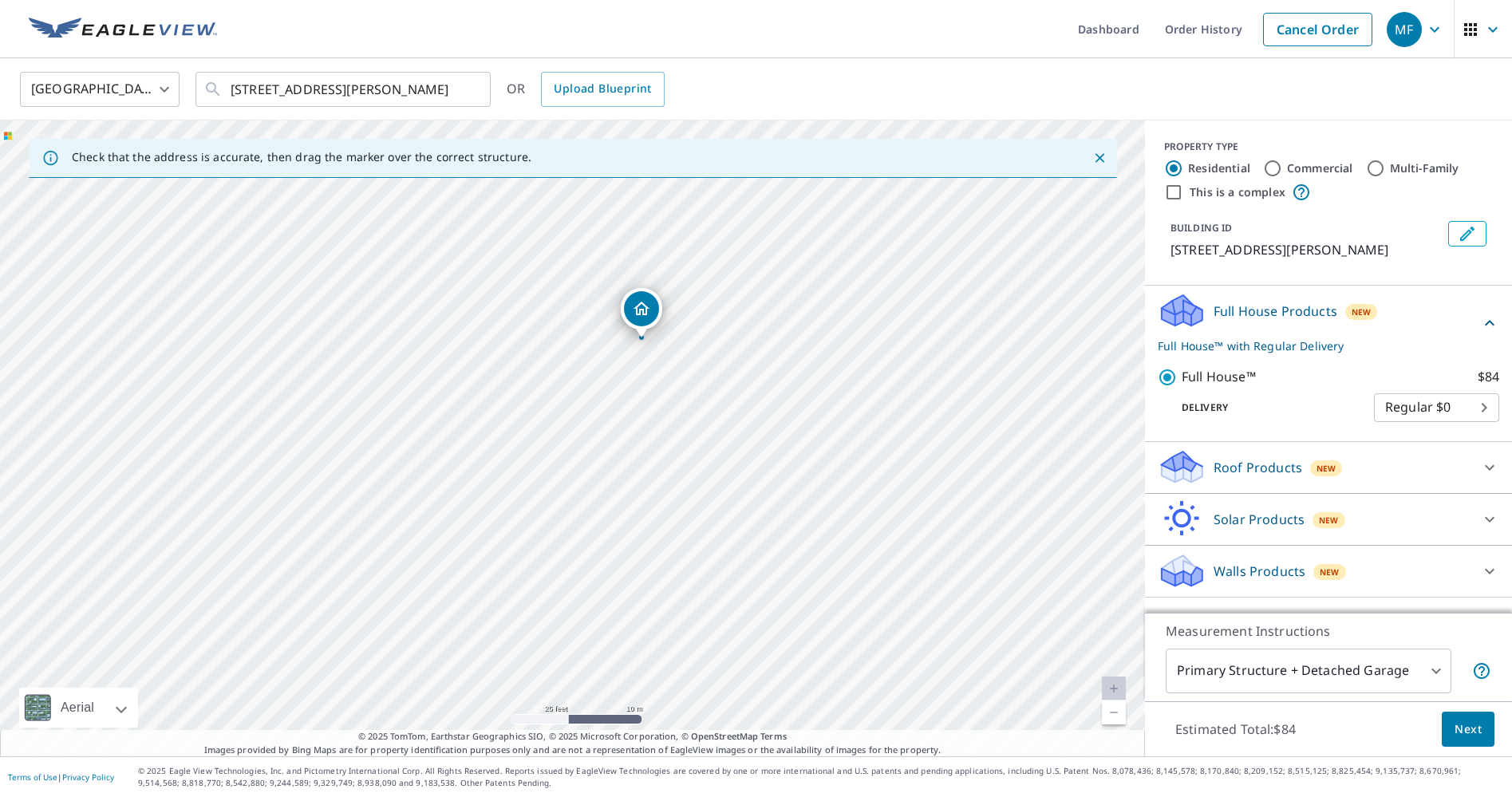
drag, startPoint x: 1269, startPoint y: 454, endPoint x: 1261, endPoint y: 472, distance: 19.7
click at [1269, 455] on div "Roof Products New" at bounding box center [1314, 467] width 313 height 37
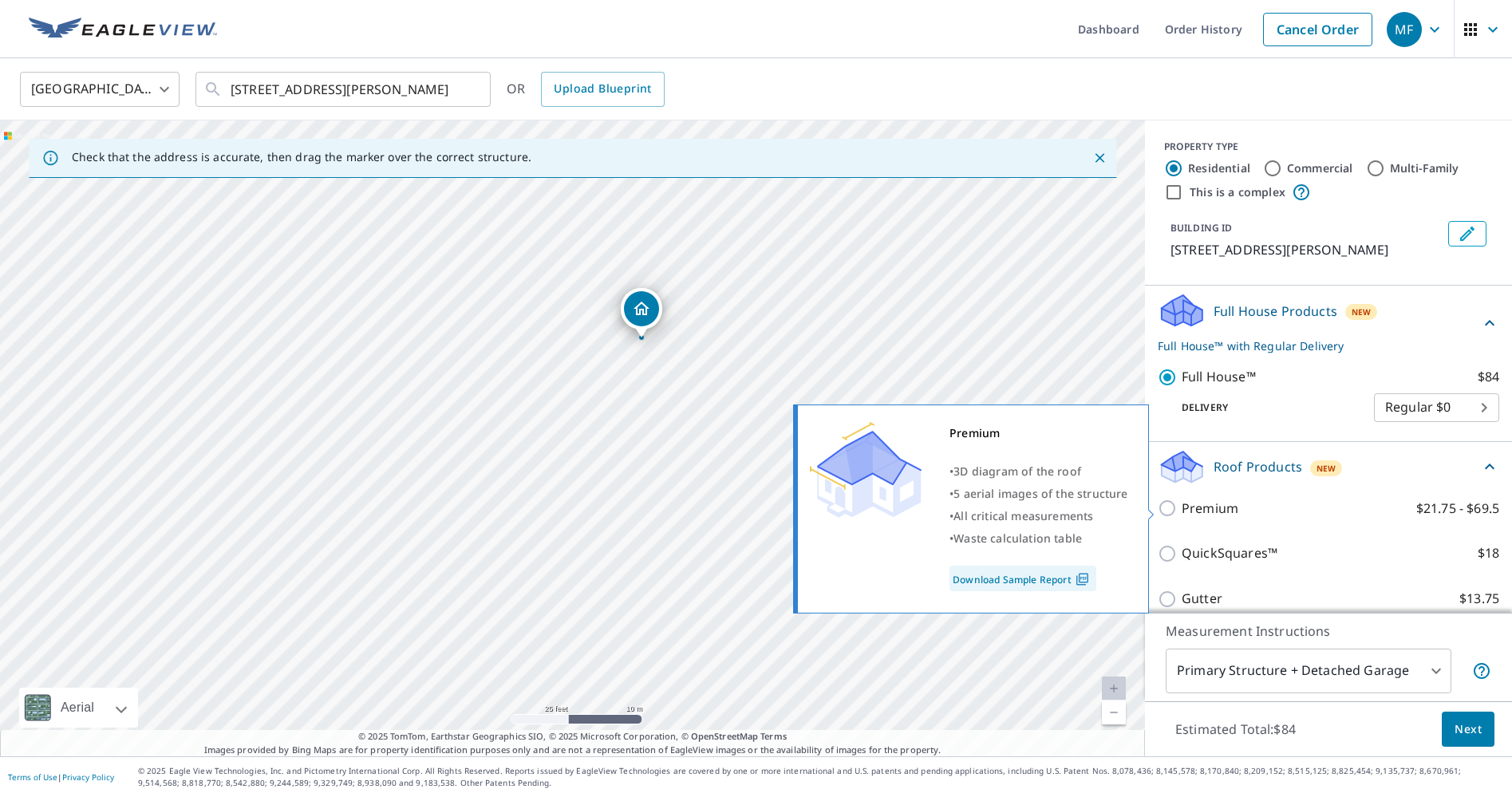
click at [1216, 509] on p "Premium" at bounding box center [1209, 509] width 57 height 20
click at [1182, 509] on input "Premium $21.75 - $69.5" at bounding box center [1170, 508] width 24 height 19
checkbox input "true"
checkbox input "false"
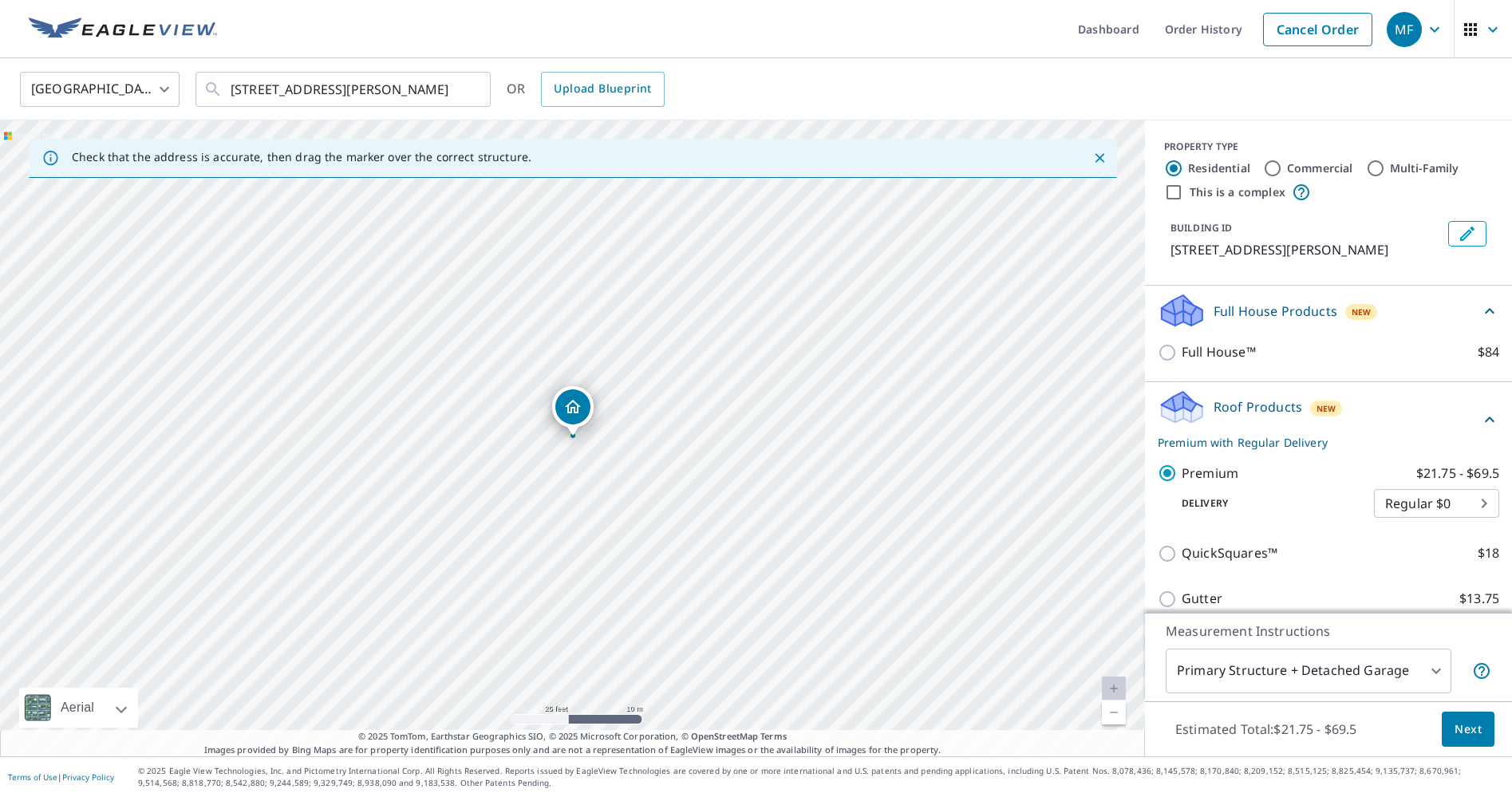
click at [1270, 671] on body "MF MF Dashboard Order History Cancel Order MF Canada CA ​ 55 BERNARD AVE TORONT…" at bounding box center [756, 398] width 1512 height 797
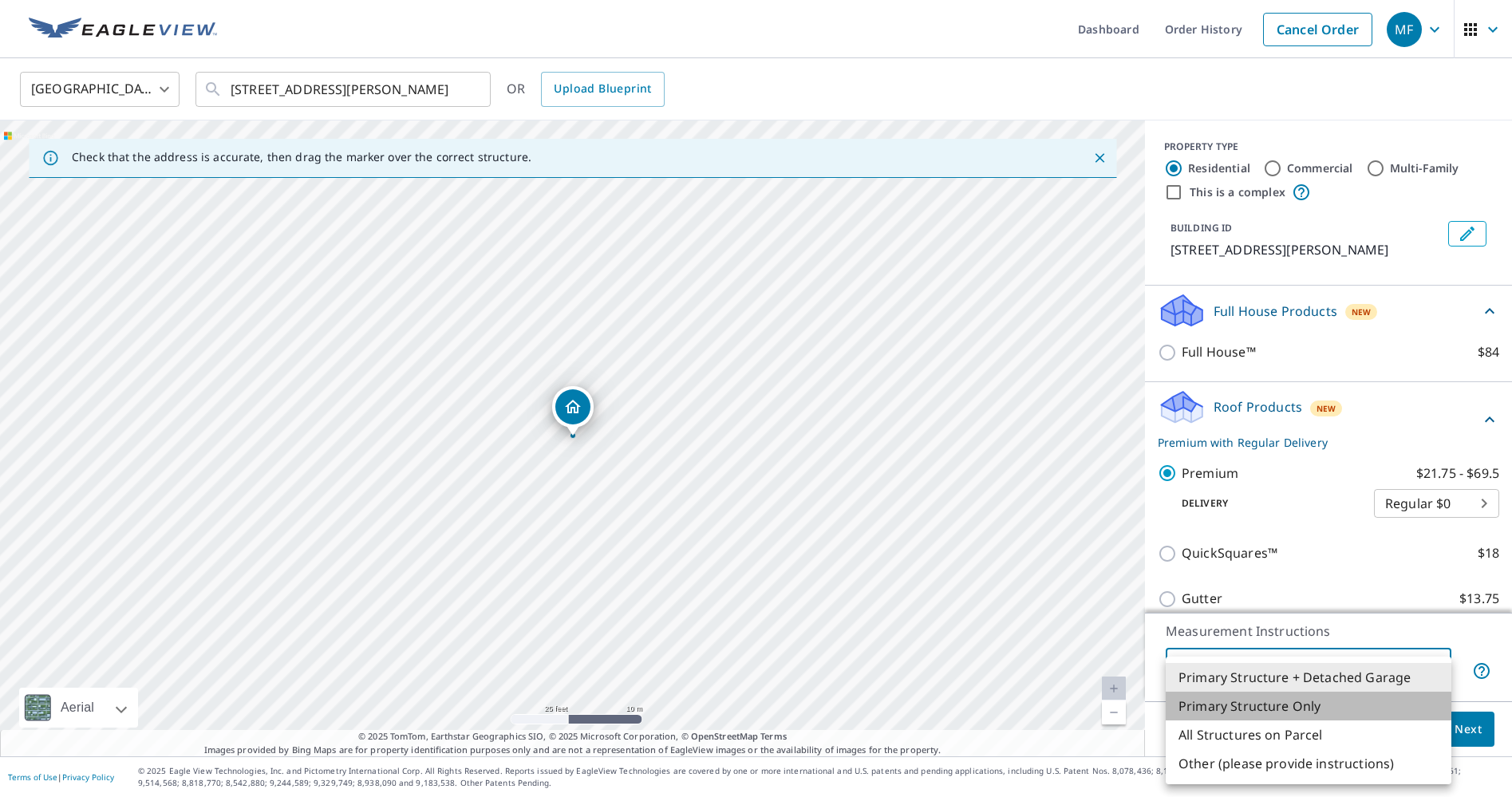
click at [1225, 705] on li "Primary Structure Only" at bounding box center [1309, 707] width 286 height 29
type input "2"
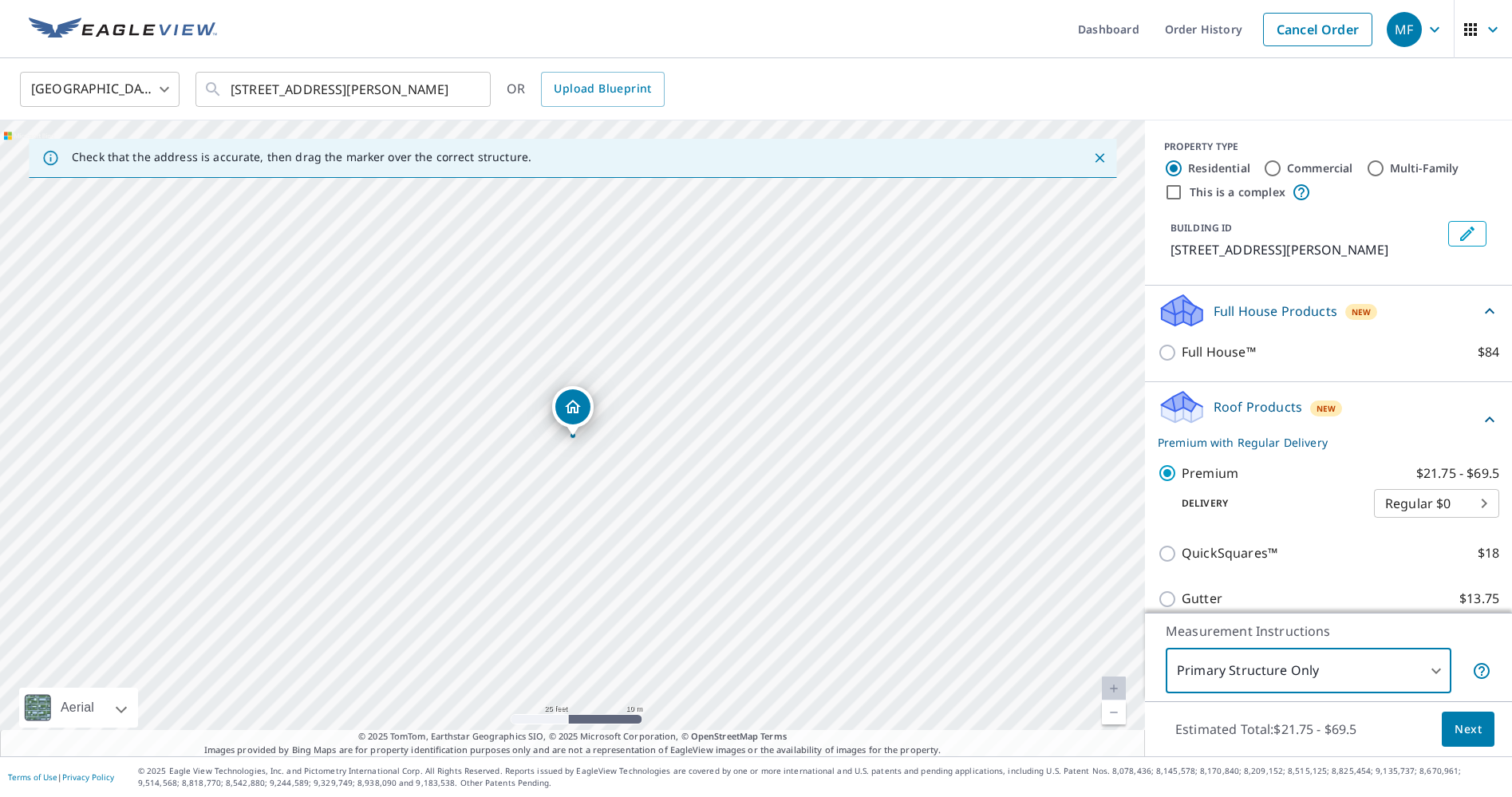
click at [1460, 724] on span "Next" at bounding box center [1468, 730] width 27 height 20
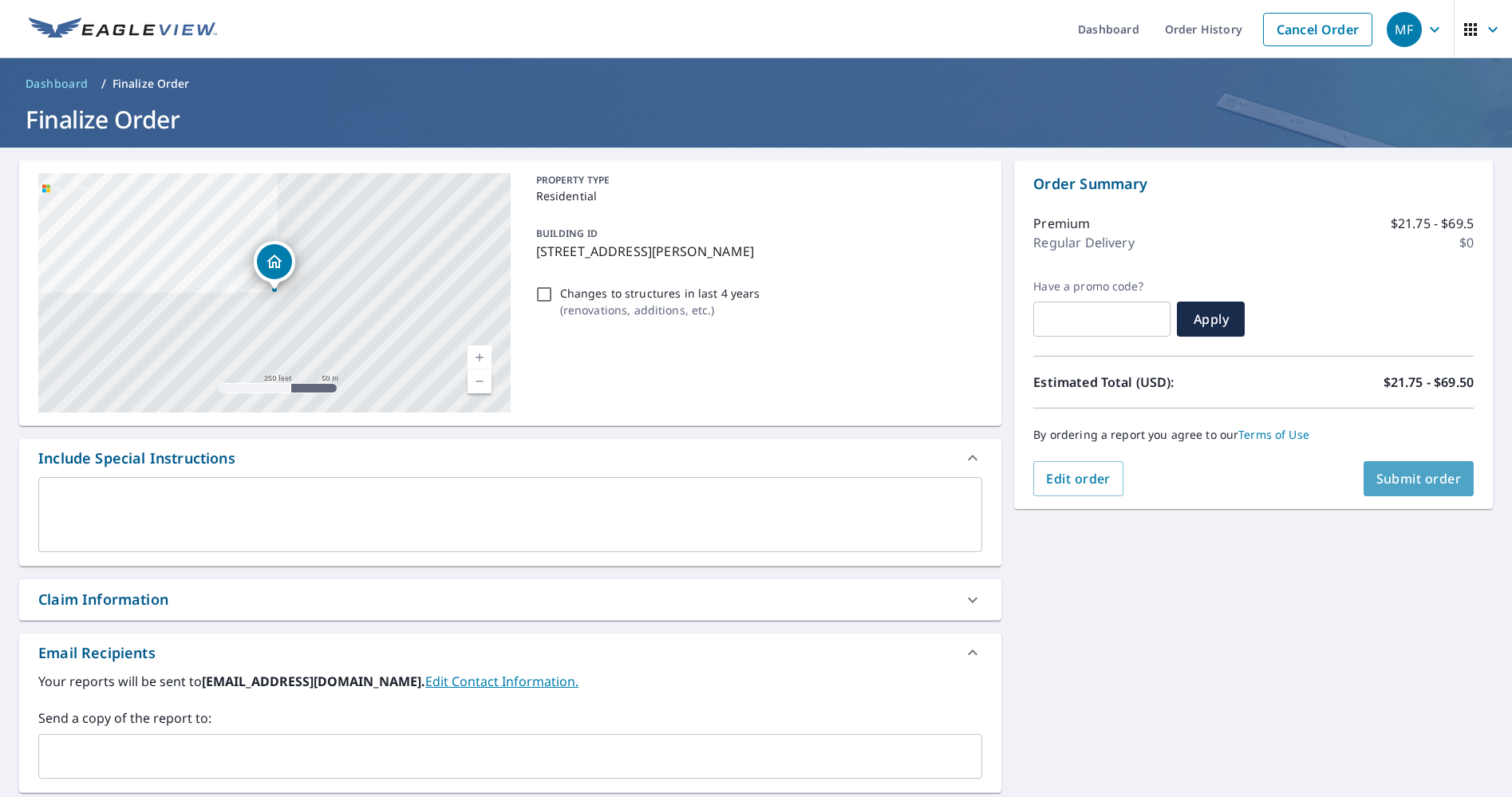
click at [1420, 477] on span "Submit order" at bounding box center [1419, 478] width 85 height 18
